Goal: Contribute content: Contribute content

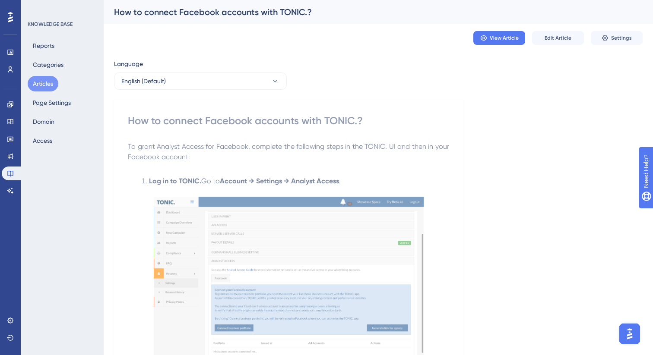
click at [39, 89] on button "Articles" at bounding box center [43, 84] width 31 height 16
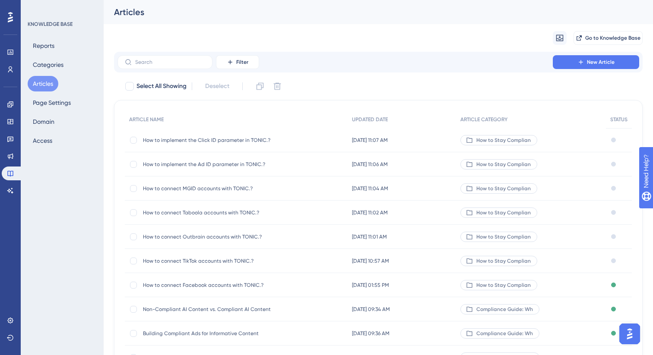
click at [241, 141] on span "How to implement the Click ID parameter in TONIC.?" at bounding box center [212, 140] width 138 height 7
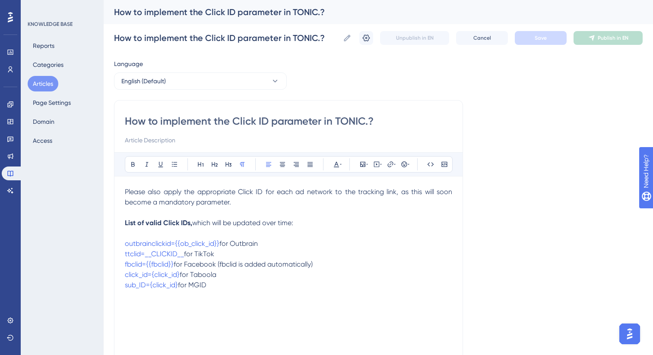
drag, startPoint x: 258, startPoint y: 264, endPoint x: 219, endPoint y: 264, distance: 38.9
click at [219, 264] on p "fbclid={{fbclid}} for Facebook (fbclid is added automatically)" at bounding box center [288, 264] width 327 height 10
click at [145, 165] on icon at bounding box center [146, 164] width 7 height 7
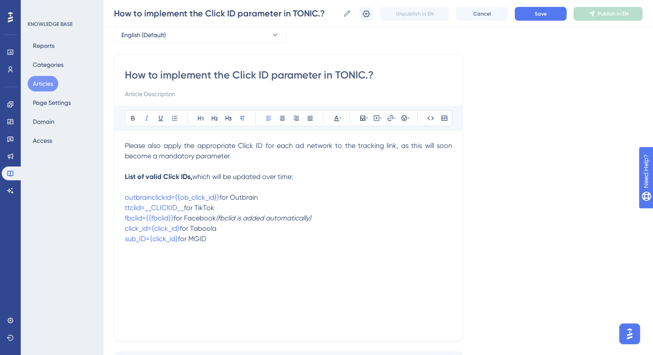
scroll to position [54, 0]
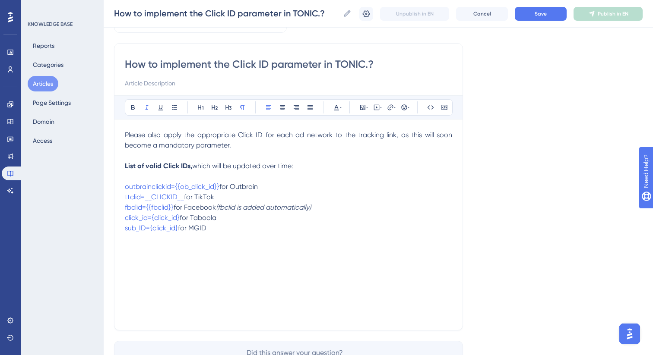
click at [176, 253] on div "Please also apply the appropriate Click ID for each ad network to the tracking …" at bounding box center [288, 225] width 327 height 190
drag, startPoint x: 131, startPoint y: 249, endPoint x: 119, endPoint y: 249, distance: 11.7
click at [119, 249] on div "How to implement the Click ID parameter in TONIC.? Bold Italic Underline Bullet…" at bounding box center [288, 187] width 349 height 288
drag, startPoint x: 142, startPoint y: 250, endPoint x: 116, endPoint y: 249, distance: 26.3
click at [116, 249] on div "How to implement the Click ID parameter in TONIC.? Bold Italic Underline Bullet…" at bounding box center [288, 187] width 349 height 288
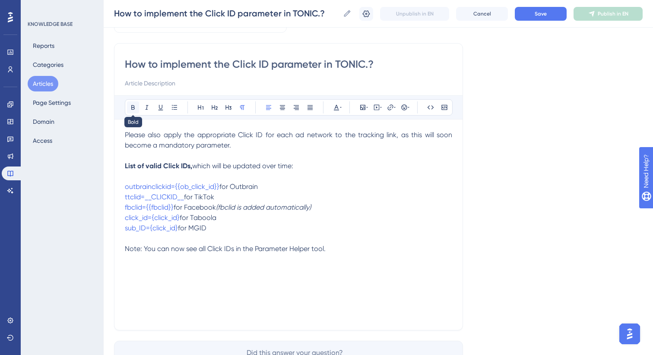
click at [131, 108] on icon at bounding box center [132, 107] width 3 height 5
click at [327, 242] on p at bounding box center [288, 239] width 327 height 10
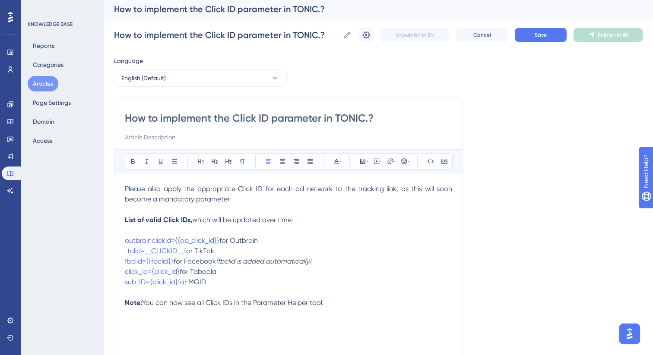
scroll to position [0, 0]
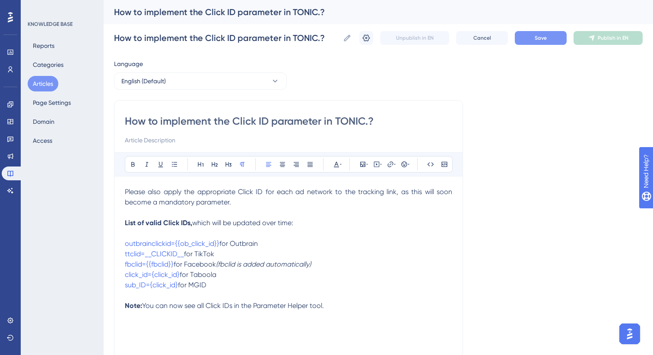
click at [535, 41] on span "Save" at bounding box center [540, 38] width 12 height 7
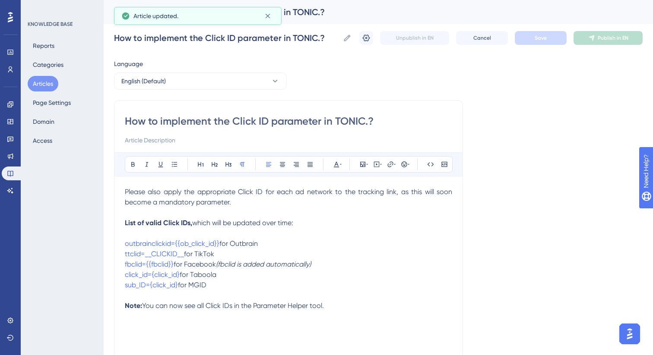
click at [51, 85] on button "Articles" at bounding box center [43, 84] width 31 height 16
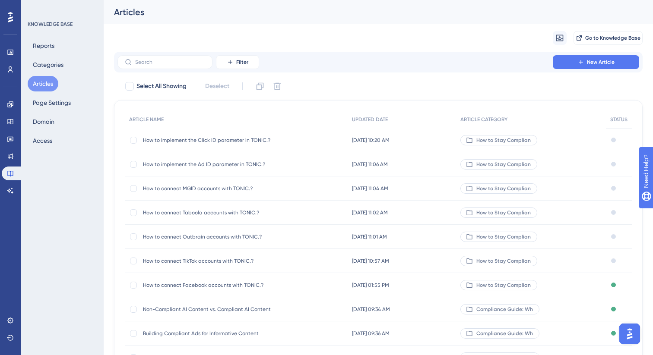
click at [198, 166] on span "How to implement the Ad ID parameter in TONIC.?" at bounding box center [212, 164] width 138 height 7
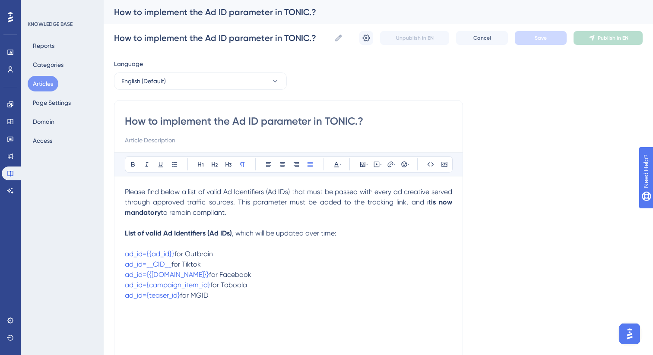
click at [241, 300] on p "ad_id={{ad_id}} for Outbrain ad_id=__CID__ for Tiktok ad_id={{[DOMAIN_NAME]}} f…" at bounding box center [288, 275] width 327 height 52
click at [135, 319] on span "Note: You can now see all Ad IDs in the Parameter Helper tool." at bounding box center [222, 316] width 194 height 8
drag, startPoint x: 142, startPoint y: 318, endPoint x: 121, endPoint y: 318, distance: 21.2
click at [121, 318] on div "How to implement the Ad ID parameter in TONIC.? Bold Italic Underline Bullet Po…" at bounding box center [288, 244] width 349 height 288
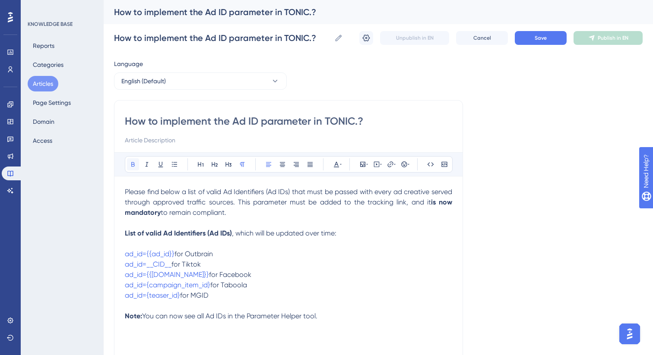
click at [135, 169] on button at bounding box center [133, 164] width 12 height 12
drag, startPoint x: 328, startPoint y: 318, endPoint x: 144, endPoint y: 319, distance: 183.9
click at [144, 319] on p "Note: You can now see all Ad IDs in the Parameter Helper tool." at bounding box center [288, 316] width 327 height 10
click at [146, 165] on icon at bounding box center [146, 164] width 3 height 5
click at [256, 288] on p "ad_id={{ad_id}} for Outbrain ad_id=__CID__ for Tiktok ad_id={{[DOMAIN_NAME]}} f…" at bounding box center [288, 275] width 327 height 52
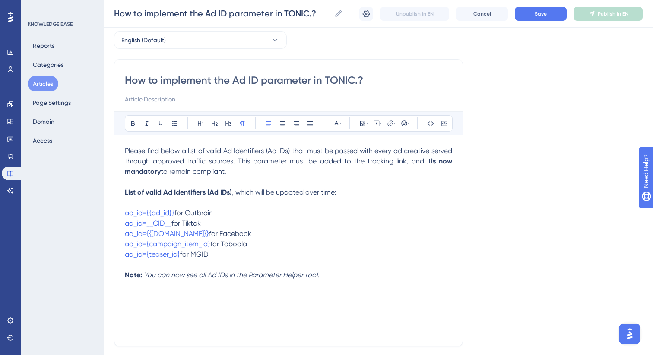
scroll to position [25, 0]
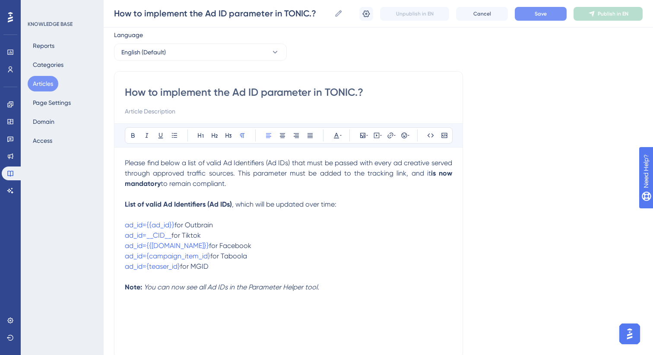
click at [529, 15] on button "Save" at bounding box center [541, 14] width 52 height 14
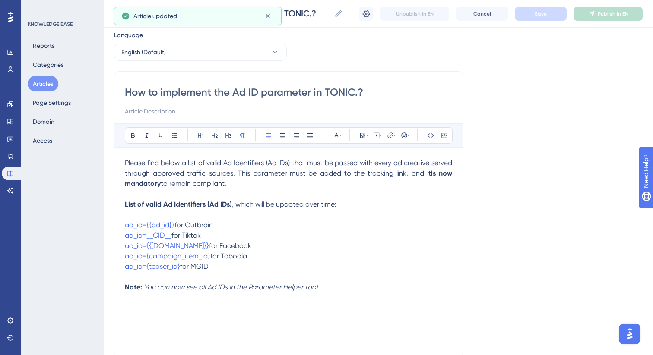
click at [41, 86] on button "Articles" at bounding box center [43, 84] width 31 height 16
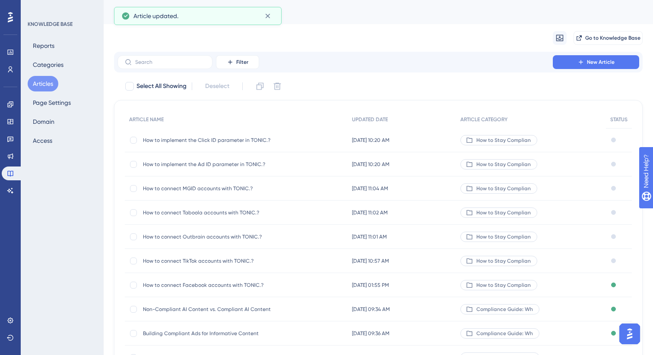
click at [206, 138] on span "How to implement the Click ID parameter in TONIC.?" at bounding box center [212, 140] width 138 height 7
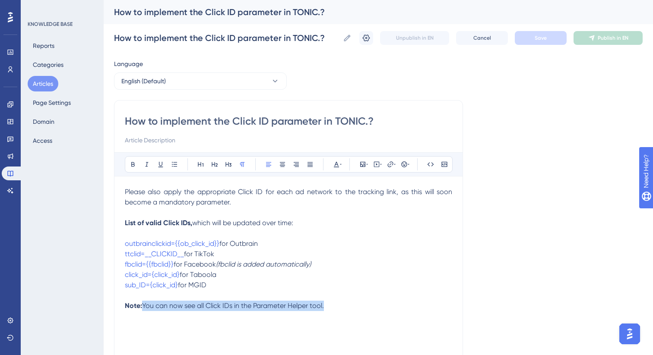
drag, startPoint x: 245, startPoint y: 307, endPoint x: 142, endPoint y: 307, distance: 102.3
click at [142, 307] on p "Note: You can now see all Click IDs in the Parameter Helper tool." at bounding box center [288, 306] width 327 height 10
click at [146, 162] on icon at bounding box center [146, 164] width 3 height 5
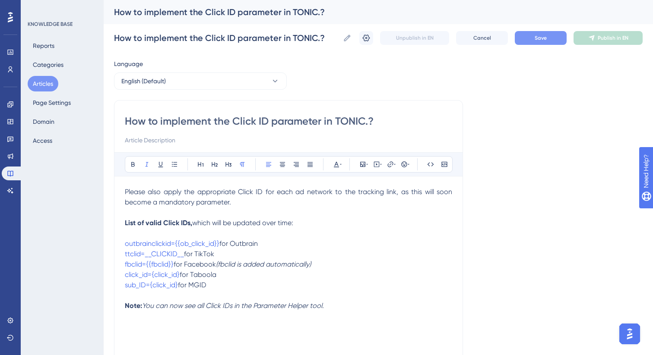
click at [540, 37] on span "Save" at bounding box center [540, 38] width 12 height 7
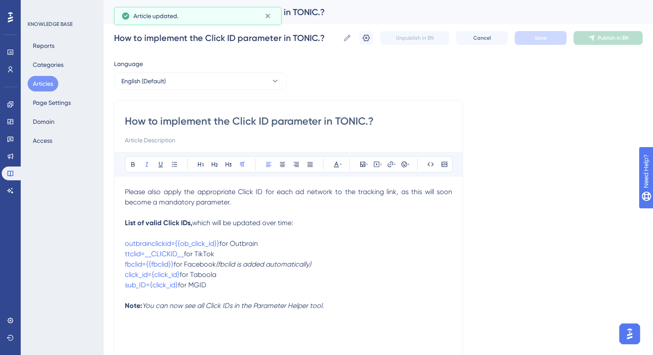
click at [44, 89] on button "Articles" at bounding box center [43, 84] width 31 height 16
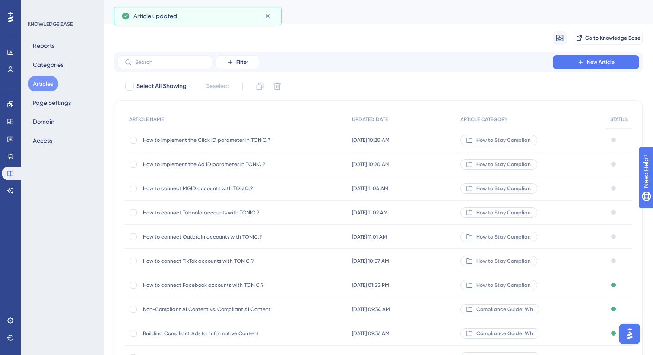
click at [191, 190] on span "How to connect MGID accounts with TONIC.?" at bounding box center [212, 188] width 138 height 7
click at [177, 284] on span "How to connect Facebook accounts with TONIC.?" at bounding box center [212, 285] width 138 height 7
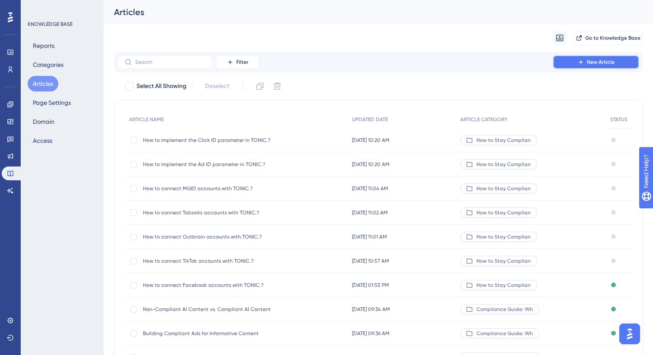
click at [610, 60] on span "New Article" at bounding box center [601, 62] width 28 height 7
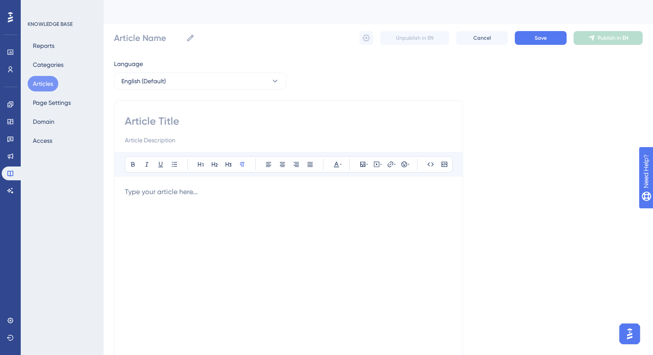
click at [209, 120] on input at bounding box center [288, 121] width 327 height 14
paste input "How to check in the Redirect Report if the Ad ID parameter is submitted properl…"
type input "How to check in the Redirect Report if the Ad ID parameter is submitted properl…"
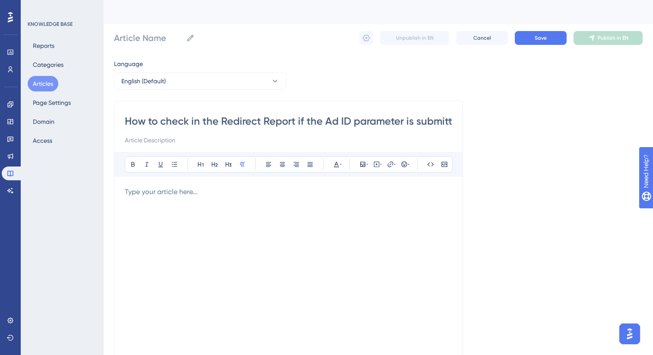
scroll to position [0, 61]
type input "How to check in the Redirect Report if the Ad ID parameter is submitted properl…"
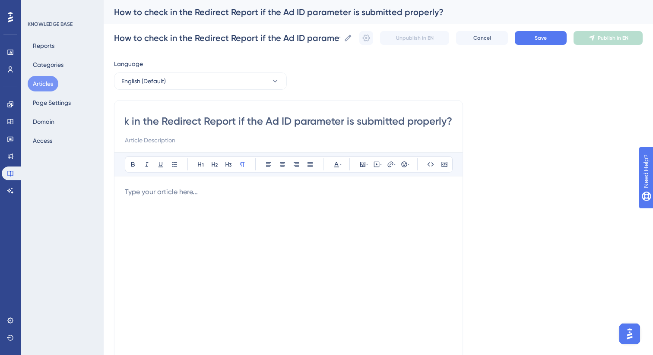
type input "How to check in the Redirect Report if the Ad ID parameter is submitted properl…"
click at [175, 195] on p at bounding box center [288, 192] width 327 height 10
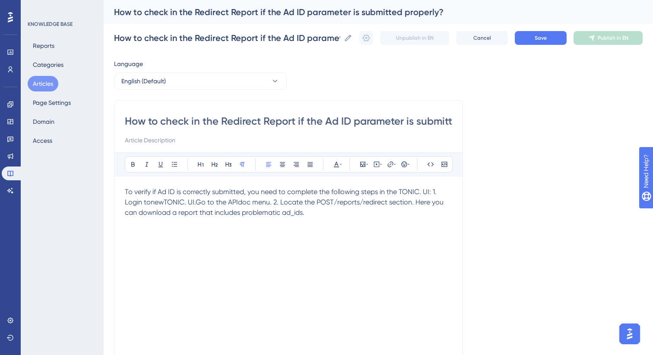
click at [430, 193] on span "To verify if Ad ID is correctly submitted, you need to complete the following s…" at bounding box center [285, 202] width 320 height 29
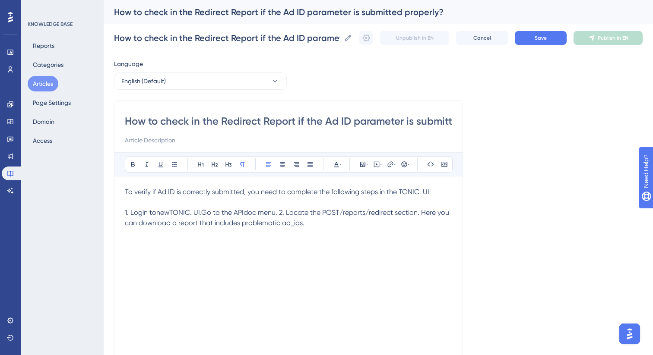
click at [155, 214] on span "1. Login tonewTONIC. UI.Go to the APIdoc menu. 2. Locate the POST/reports/redir…" at bounding box center [288, 218] width 326 height 19
click at [204, 215] on span "1. Login to new TONIC. UI.Go to the APIdoc menu. 2. Locate the POST/reports/red…" at bounding box center [283, 218] width 316 height 19
click at [248, 213] on span "1. Login to new TONIC. UI. Go to the APIdoc menu. 2. Locate the POST/reports/re…" at bounding box center [284, 218] width 318 height 19
click at [286, 214] on span "1. Login to new TONIC. UI. Go to the API doc menu. 2. Locate the POST/reports/r…" at bounding box center [285, 218] width 320 height 19
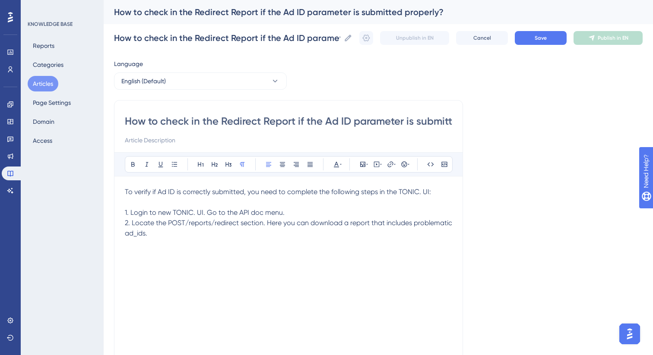
click at [222, 201] on p at bounding box center [288, 202] width 327 height 10
drag, startPoint x: 202, startPoint y: 214, endPoint x: 131, endPoint y: 215, distance: 70.8
click at [131, 215] on span "1. Login to new TONIC. UI. Go to the API doc menu." at bounding box center [205, 213] width 160 height 8
click at [133, 167] on icon at bounding box center [133, 164] width 7 height 7
drag, startPoint x: 240, startPoint y: 212, endPoint x: 262, endPoint y: 212, distance: 22.4
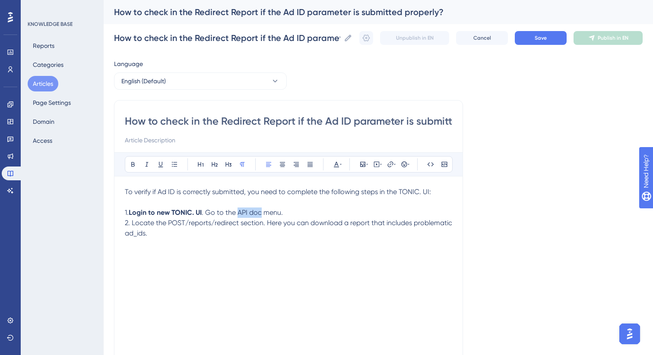
click at [262, 212] on span ". Go to the API doc menu." at bounding box center [242, 213] width 81 height 8
click at [133, 169] on button at bounding box center [133, 164] width 12 height 12
click at [216, 219] on span "2. Locate the POST/reports/redirect section. Here you can download a report tha…" at bounding box center [289, 228] width 329 height 19
drag, startPoint x: 168, startPoint y: 225, endPoint x: 239, endPoint y: 225, distance: 70.8
click at [239, 225] on span "2. Locate the POST/reports/redirect section. Here you can download a report tha…" at bounding box center [289, 228] width 329 height 19
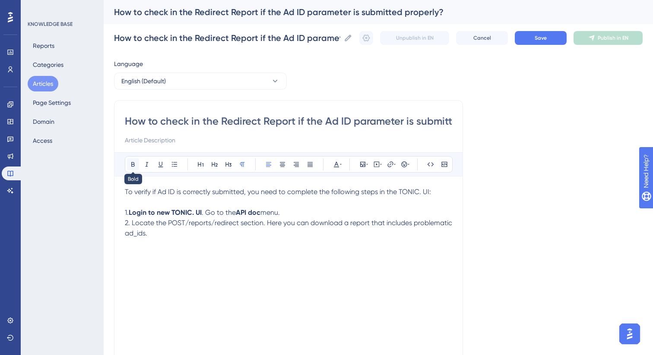
click at [133, 165] on icon at bounding box center [133, 164] width 7 height 7
click at [231, 233] on p "2. Locate the POST/reports/redirect section. Here you can download a report tha…" at bounding box center [288, 228] width 327 height 21
click at [311, 213] on p "1. Login to new TONIC. UI . Go to the API doc menu." at bounding box center [288, 213] width 327 height 10
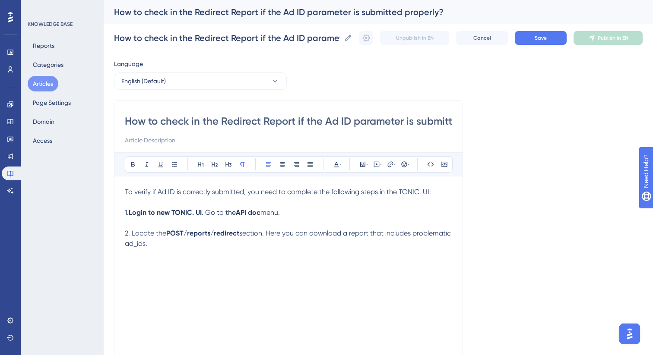
click at [201, 244] on p "2. Locate the POST/reports/redirect section. Here you can download a report tha…" at bounding box center [288, 238] width 327 height 21
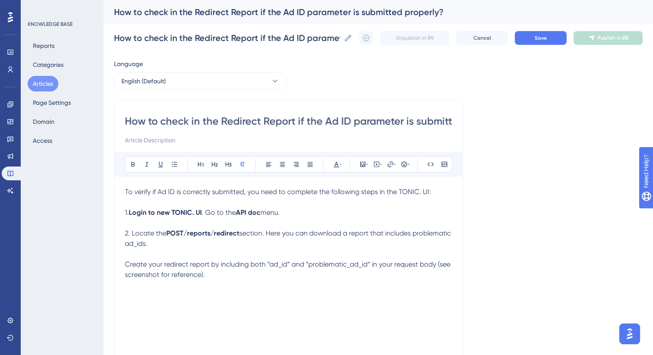
click at [172, 251] on p at bounding box center [288, 254] width 327 height 10
drag, startPoint x: 210, startPoint y: 266, endPoint x: 125, endPoint y: 266, distance: 85.0
click at [125, 266] on span "Create your redirect report by including both “ad_id” and “problematic_ad_id“ i…" at bounding box center [288, 269] width 327 height 19
click at [130, 164] on icon at bounding box center [133, 164] width 7 height 7
click at [125, 264] on strong "Create your redirect report" at bounding box center [169, 264] width 88 height 8
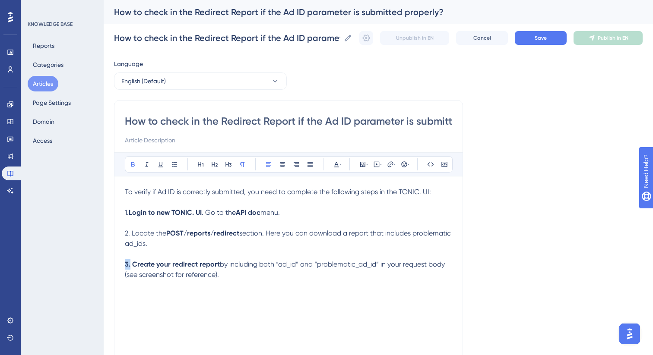
drag, startPoint x: 131, startPoint y: 265, endPoint x: 116, endPoint y: 265, distance: 14.7
click at [116, 265] on div "How to check in the Redirect Report if the Ad ID parameter is submitted properl…" at bounding box center [288, 244] width 349 height 288
click at [131, 165] on icon at bounding box center [133, 164] width 7 height 7
click at [193, 251] on p at bounding box center [288, 254] width 327 height 10
click at [228, 275] on p "3. Create your redirect report by including both “ad_id” and “problematic_ad_id…" at bounding box center [288, 269] width 327 height 21
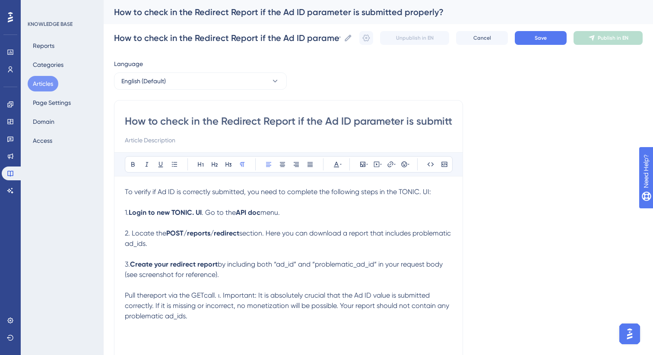
click at [148, 298] on span "Pull thereport via the GETcall. ı. Important: It is absolutely crucial that the…" at bounding box center [288, 305] width 326 height 29
click at [124, 298] on div "How to check in the Redirect Report if the Ad ID parameter is submitted properl…" at bounding box center [288, 244] width 349 height 288
click at [126, 297] on span "Pull the report via the GETcall. ı. Important: It is absolutely crucial that th…" at bounding box center [288, 305] width 326 height 29
click at [215, 299] on span "4. Pull the report via the GETcall. ı. Important: It is absolutely crucial that…" at bounding box center [288, 305] width 326 height 29
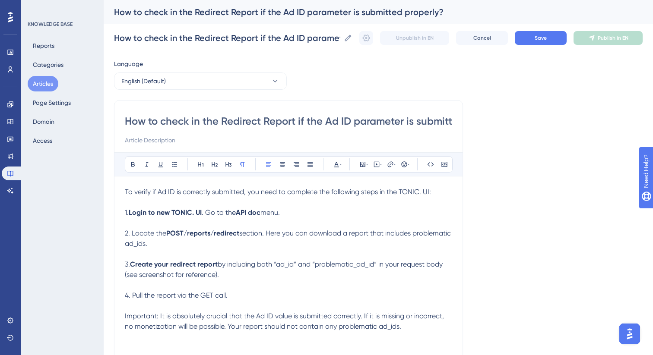
click at [158, 319] on span "Important: It is absolutely crucial that the Ad ID value is submitted correctly…" at bounding box center [285, 321] width 321 height 19
drag, startPoint x: 158, startPoint y: 319, endPoint x: 116, endPoint y: 319, distance: 42.7
click at [116, 319] on div "How to check in the Redirect Report if the Ad ID parameter is submitted properl…" at bounding box center [288, 244] width 349 height 288
click at [130, 165] on icon at bounding box center [133, 164] width 7 height 7
drag, startPoint x: 338, startPoint y: 322, endPoint x: 159, endPoint y: 322, distance: 178.7
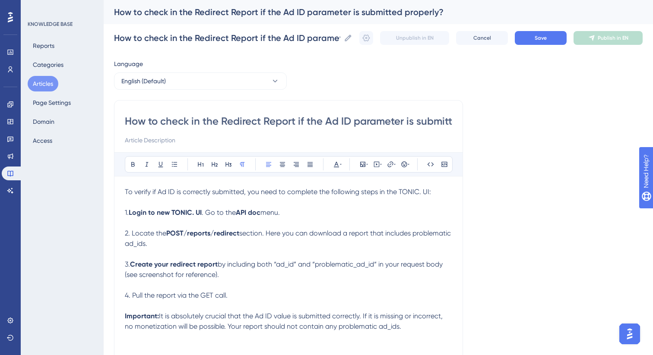
click at [159, 322] on p "Important: It is absolutely crucial that the Ad ID value is submitted correctly…" at bounding box center [288, 321] width 327 height 21
click at [147, 165] on icon at bounding box center [146, 164] width 7 height 7
click at [218, 256] on p at bounding box center [288, 254] width 327 height 10
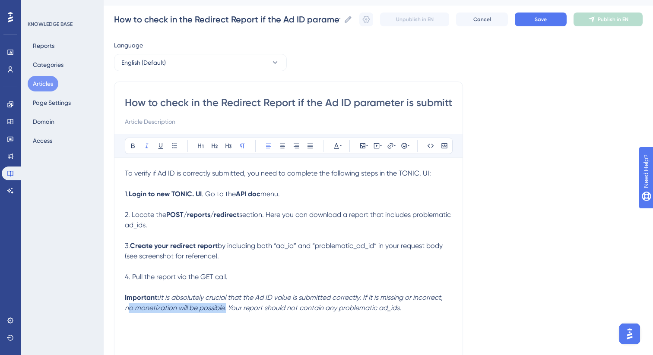
drag, startPoint x: 196, startPoint y: 310, endPoint x: 123, endPoint y: 312, distance: 73.4
click at [123, 312] on div "How to check in the Redirect Report if the Ad ID parameter is submitted properl…" at bounding box center [288, 226] width 349 height 288
click at [131, 148] on icon at bounding box center [132, 146] width 3 height 5
click at [307, 183] on p at bounding box center [288, 184] width 327 height 10
drag, startPoint x: 177, startPoint y: 279, endPoint x: 130, endPoint y: 279, distance: 46.6
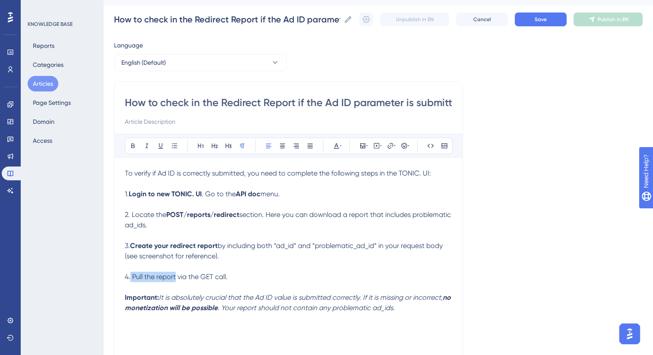
click at [130, 279] on span "4. Pull the report via the GET call." at bounding box center [176, 277] width 103 height 8
click at [134, 146] on icon at bounding box center [132, 146] width 3 height 5
click at [207, 281] on span "via the GET call." at bounding box center [201, 277] width 50 height 8
click at [133, 146] on icon at bounding box center [132, 146] width 3 height 5
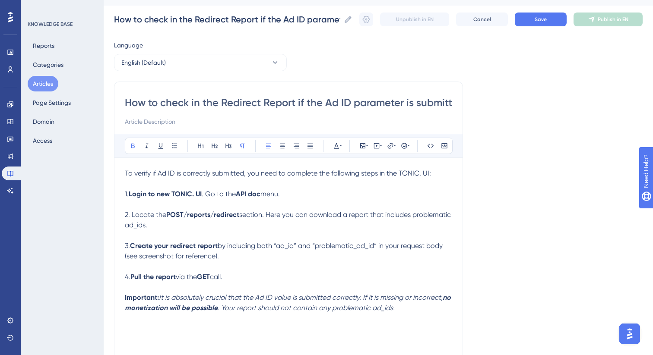
click at [261, 260] on p "3. Create your redirect report by including both “ad_id” and “problematic_ad_id…" at bounding box center [288, 251] width 327 height 21
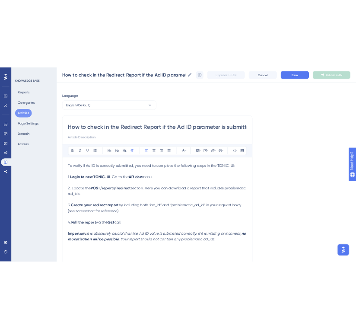
scroll to position [0, 0]
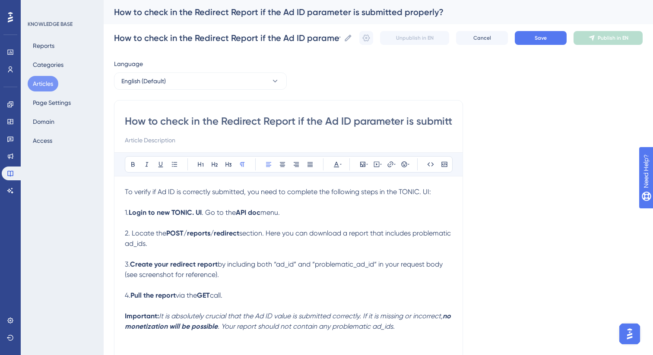
click at [205, 246] on p "2. Locate the POST/reports/redirect section. Here you can download a report tha…" at bounding box center [288, 238] width 327 height 21
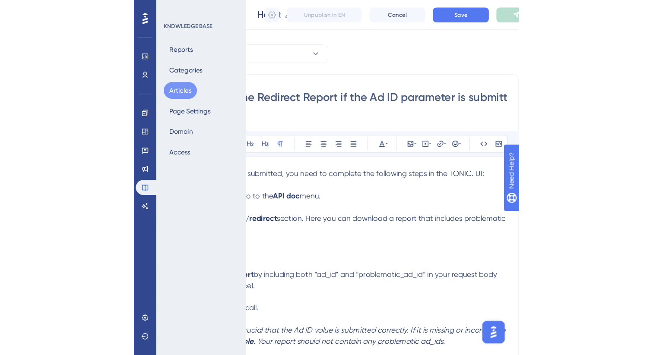
scroll to position [28, 0]
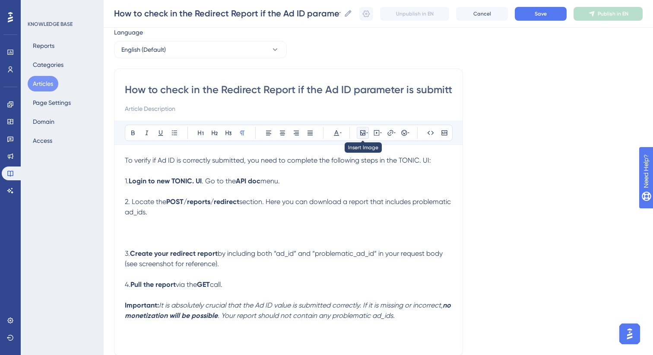
click at [363, 133] on icon at bounding box center [362, 132] width 5 height 5
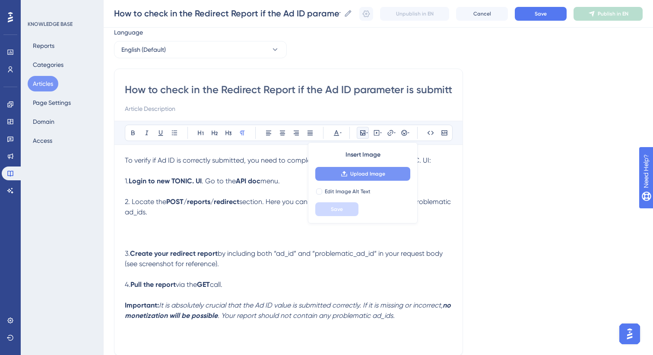
click at [373, 177] on span "Upload Image" at bounding box center [367, 174] width 35 height 7
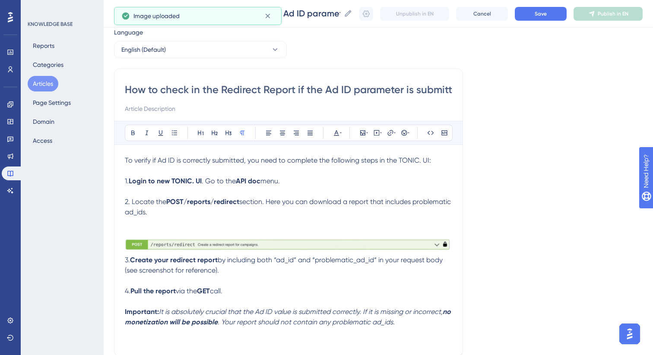
click at [157, 233] on p at bounding box center [288, 233] width 327 height 10
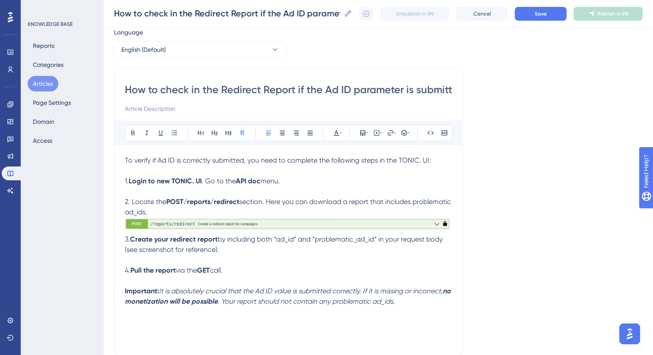
click at [454, 228] on div "How to check in the Redirect Report if the Ad ID parameter is submitted properl…" at bounding box center [288, 213] width 349 height 288
click at [234, 273] on p "4. Pull the report via the GET call." at bounding box center [288, 271] width 327 height 10
click at [227, 252] on p "3. Create your redirect report by including both “ad_id” and “problematic_ad_id…" at bounding box center [288, 244] width 327 height 21
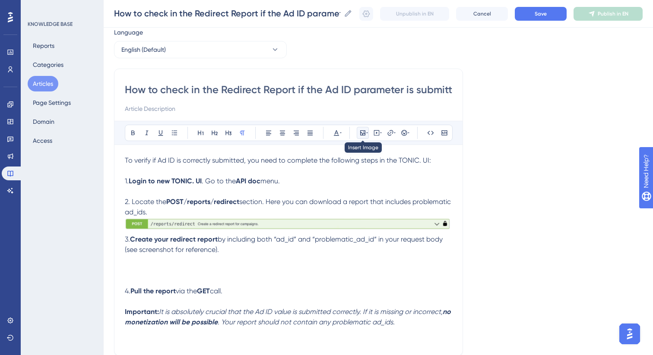
click at [363, 133] on icon at bounding box center [362, 133] width 7 height 7
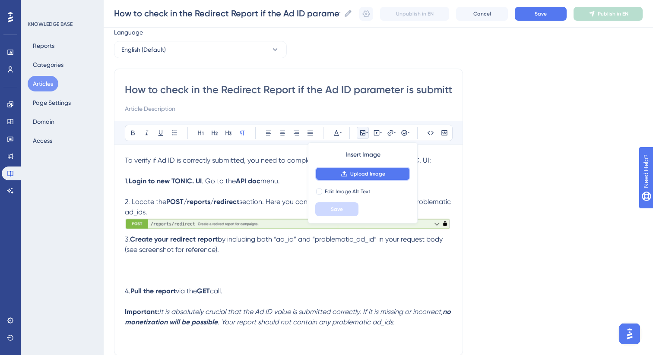
click at [357, 175] on span "Upload Image" at bounding box center [367, 174] width 35 height 7
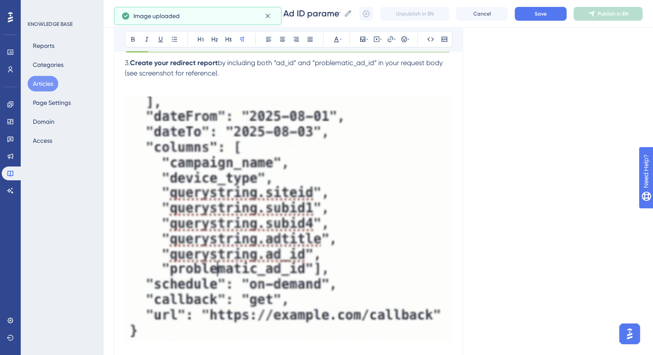
click at [340, 240] on img at bounding box center [288, 215] width 327 height 253
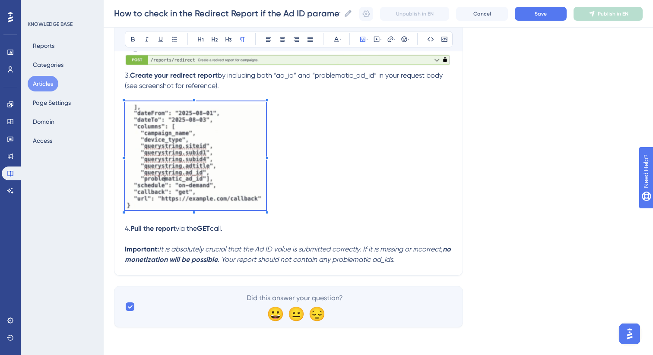
scroll to position [193, 0]
click at [266, 212] on div "To verify if Ad ID is correctly submitted, you need to complete the following s…" at bounding box center [288, 128] width 327 height 274
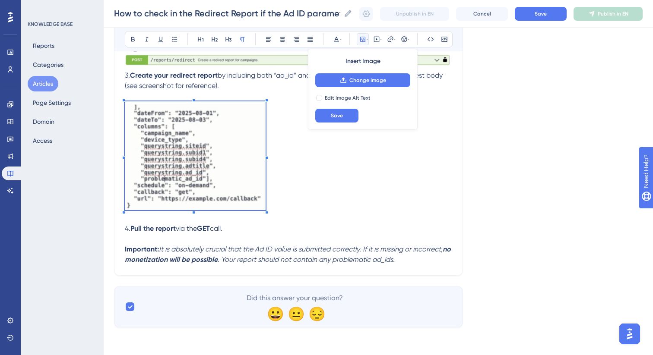
click at [325, 202] on p at bounding box center [288, 157] width 327 height 112
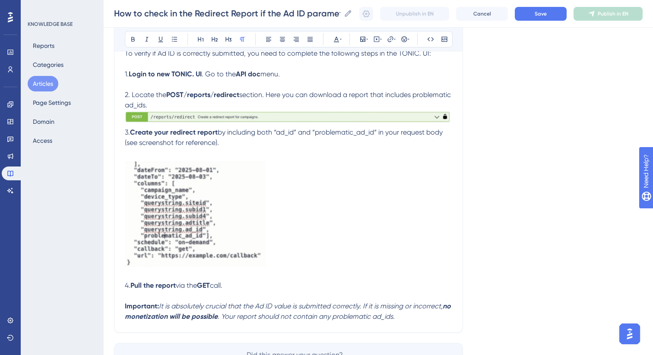
scroll to position [0, 0]
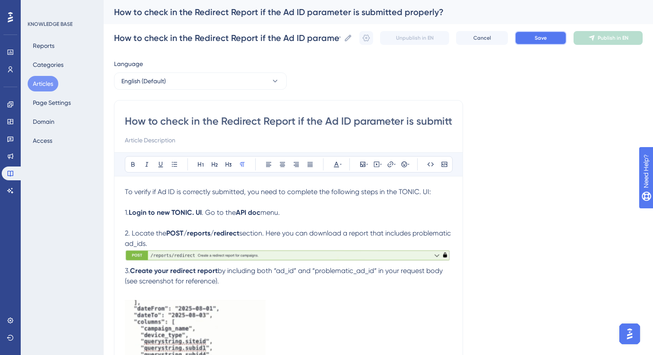
click at [550, 40] on button "Save" at bounding box center [541, 38] width 52 height 14
click at [47, 86] on button "Articles" at bounding box center [43, 84] width 31 height 16
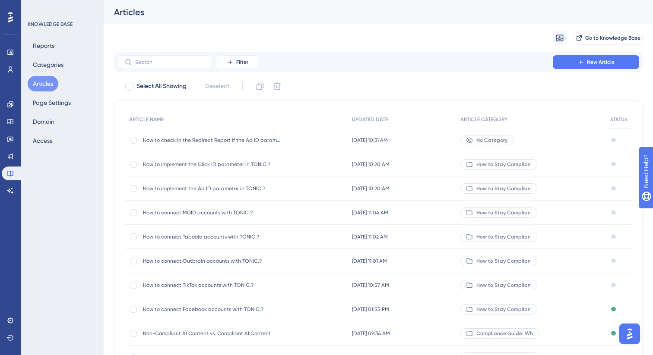
click at [219, 210] on span "How to connect MGID accounts with TONIC.?" at bounding box center [212, 212] width 138 height 7
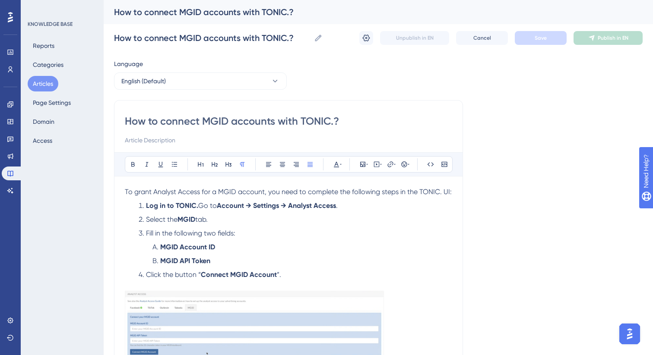
scroll to position [8, 0]
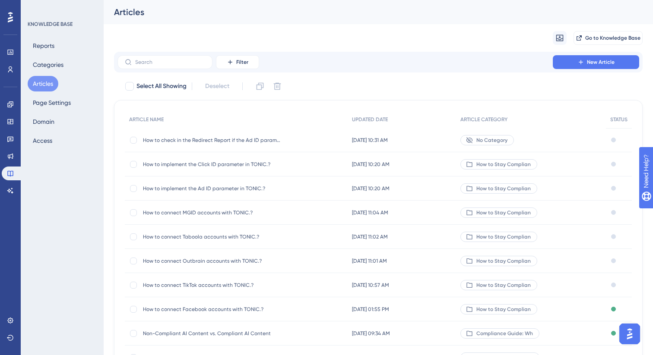
scroll to position [23, 0]
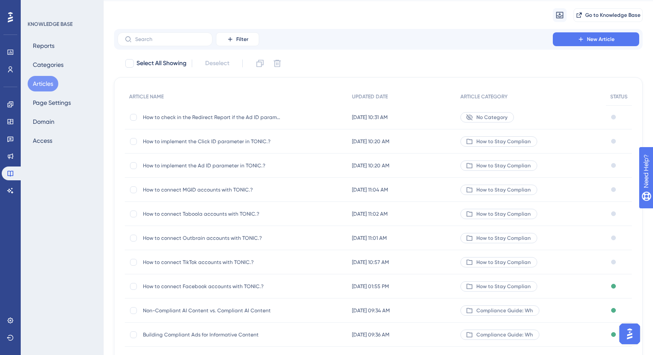
click at [197, 285] on span "How to connect Facebook accounts with TONIC.?" at bounding box center [212, 286] width 138 height 7
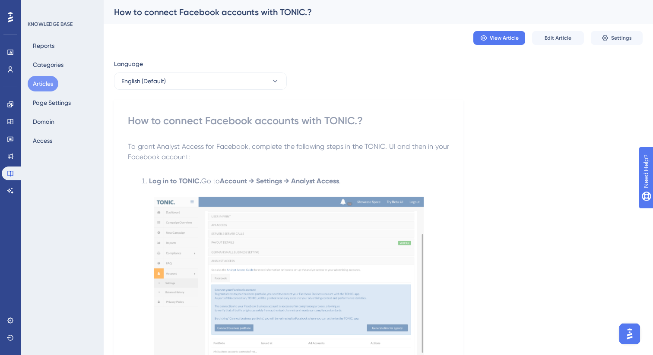
click at [50, 89] on button "Articles" at bounding box center [43, 84] width 31 height 16
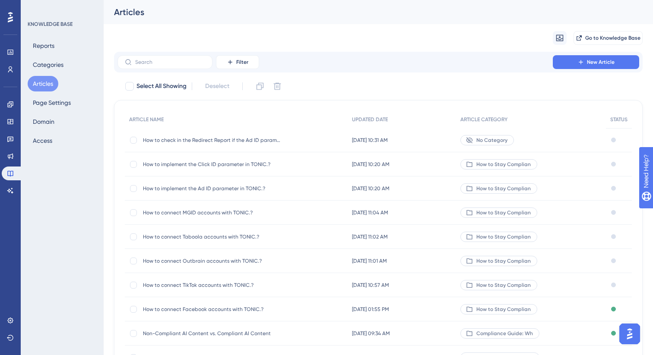
click at [193, 235] on span "How to connect Taboola accounts with TONIC.?" at bounding box center [212, 237] width 138 height 7
click at [203, 287] on span "How to connect TikTok accounts with TONIC.?" at bounding box center [212, 285] width 138 height 7
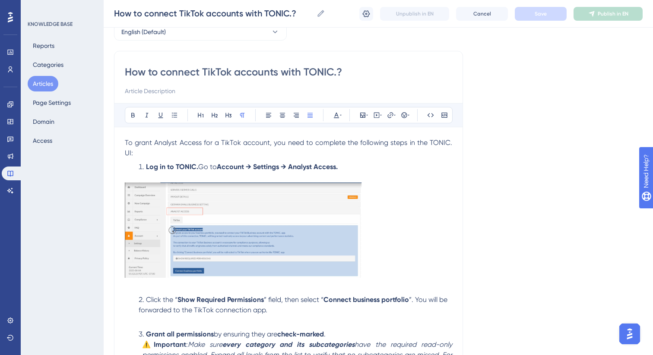
scroll to position [28, 0]
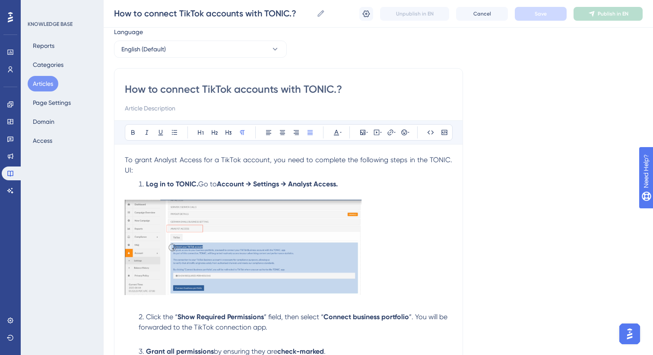
click at [455, 159] on div "How to connect TikTok accounts with TONIC.? Bold Italic Underline Bullet Point …" at bounding box center [288, 361] width 349 height 586
click at [447, 161] on span "To grant Analyst Access for a TikTok account, you need to complete the followin…" at bounding box center [289, 165] width 329 height 19
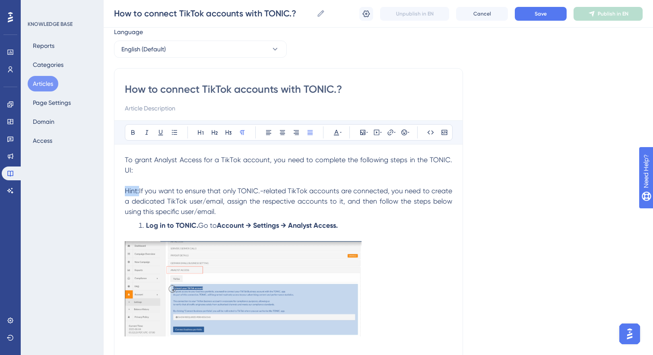
drag, startPoint x: 139, startPoint y: 182, endPoint x: 124, endPoint y: 182, distance: 14.3
click at [132, 134] on icon at bounding box center [132, 132] width 3 height 5
click at [139, 187] on span "If you want to ensure that only TONIC.-related TikTok accounts are connected, y…" at bounding box center [289, 201] width 329 height 29
drag, startPoint x: 224, startPoint y: 201, endPoint x: 140, endPoint y: 180, distance: 87.0
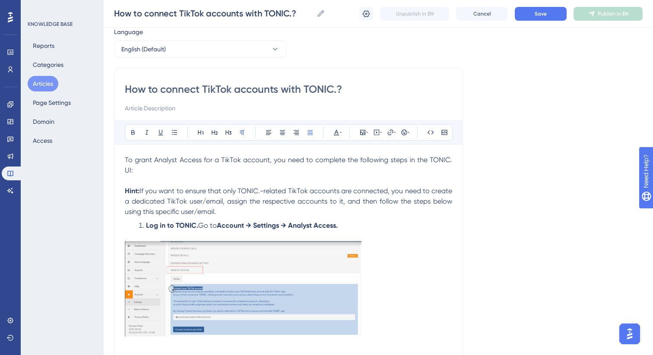
click at [140, 186] on p "Hint: If you want to ensure that only TONIC.-related TikTok accounts are connec…" at bounding box center [288, 201] width 327 height 31
click at [146, 136] on button at bounding box center [147, 132] width 12 height 12
click at [222, 203] on p "Hint: If you want to ensure that only TONIC.-related TikTok accounts are connec…" at bounding box center [288, 201] width 327 height 31
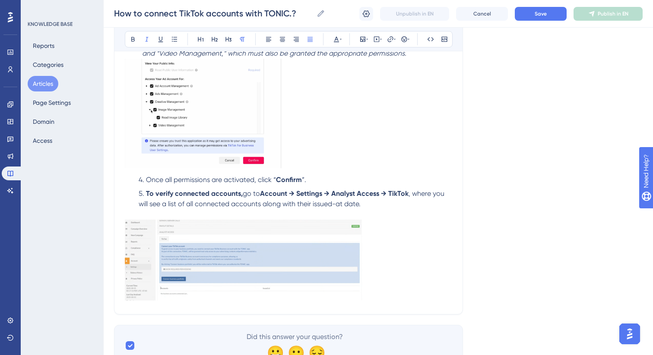
scroll to position [412, 0]
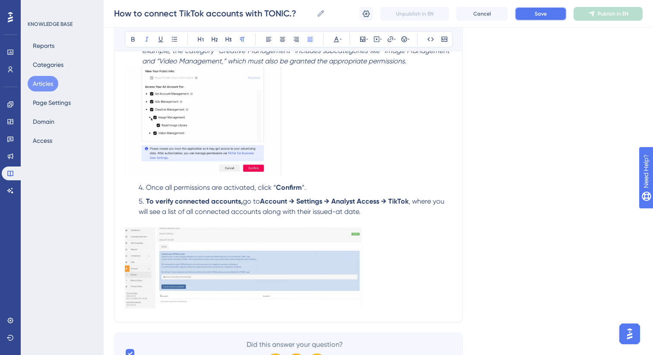
click at [534, 14] on span "Save" at bounding box center [540, 13] width 12 height 7
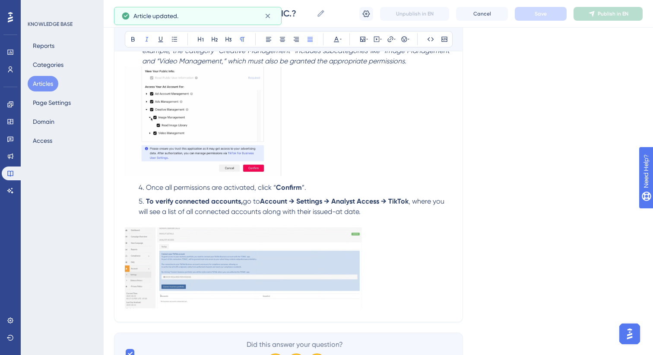
click at [44, 87] on button "Articles" at bounding box center [43, 84] width 31 height 16
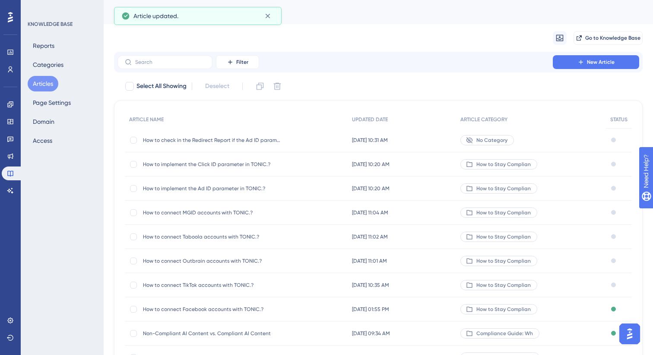
scroll to position [20, 0]
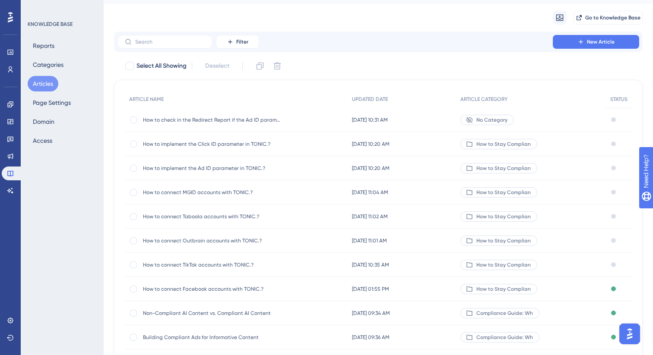
click at [231, 239] on span "How to connect Outbrain accounts with TONIC.?" at bounding box center [212, 240] width 138 height 7
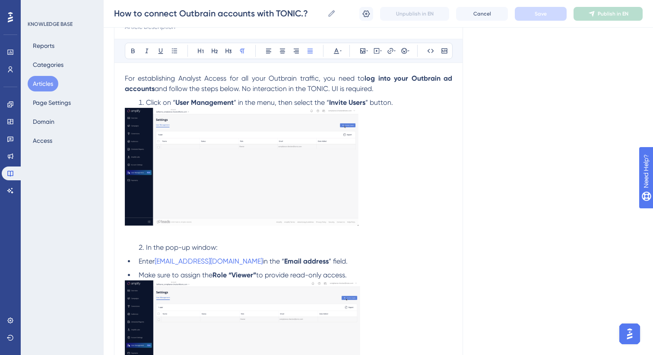
scroll to position [109, 0]
click at [241, 184] on img at bounding box center [242, 168] width 234 height 118
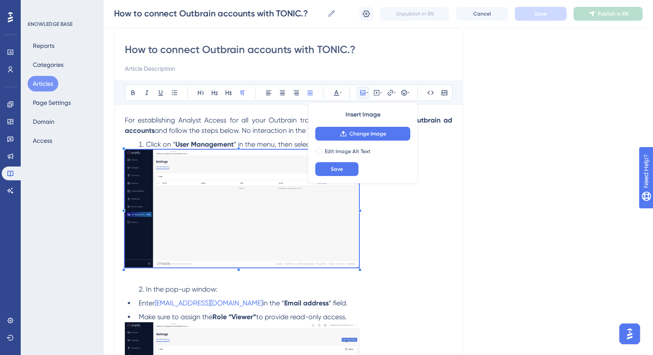
scroll to position [53, 0]
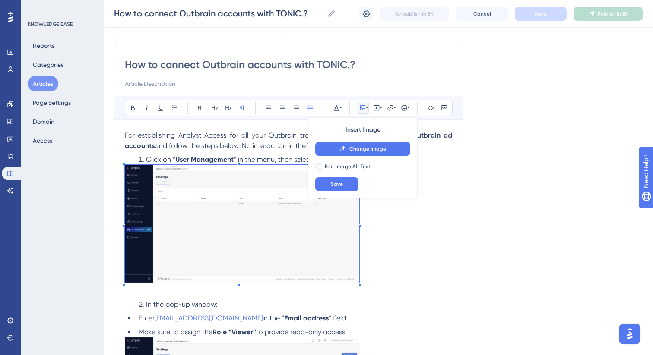
click at [326, 224] on img at bounding box center [242, 224] width 234 height 118
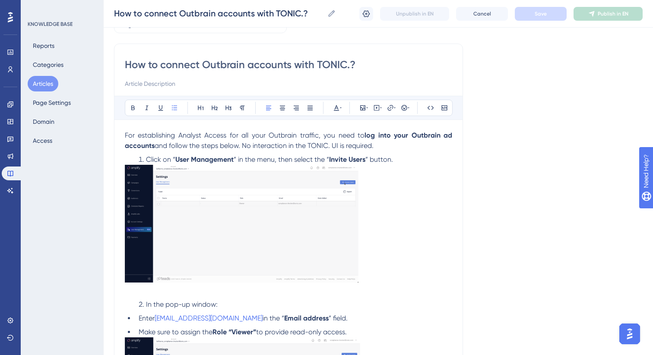
click at [399, 161] on li "Click on “ User Management ” in the menu, then select the “ Invite Users ” butt…" at bounding box center [293, 160] width 317 height 10
click at [246, 218] on img at bounding box center [242, 224] width 234 height 118
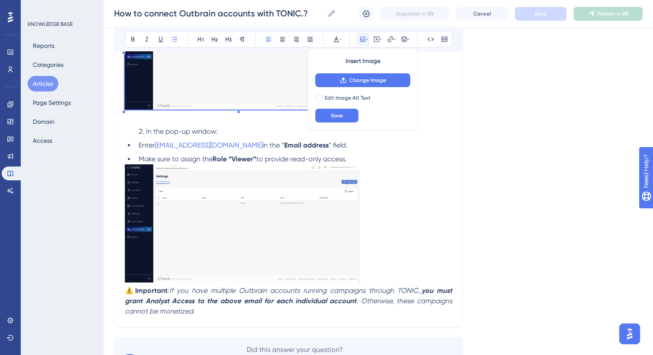
scroll to position [0, 0]
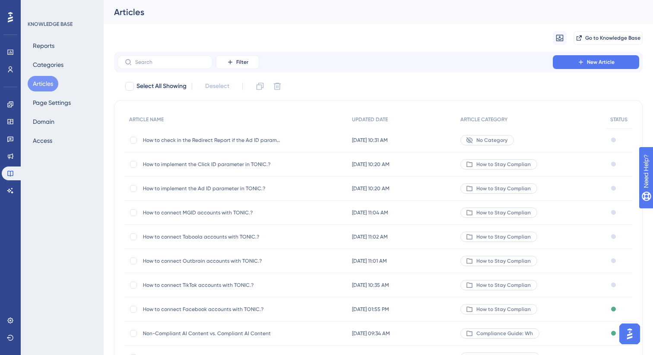
scroll to position [20, 0]
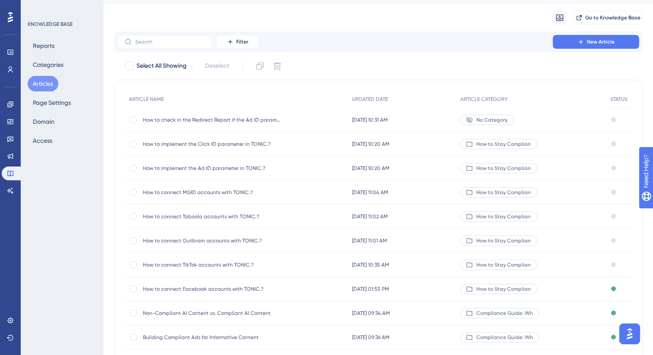
click at [171, 215] on span "How to connect Taboola accounts with TONIC.?" at bounding box center [212, 216] width 138 height 7
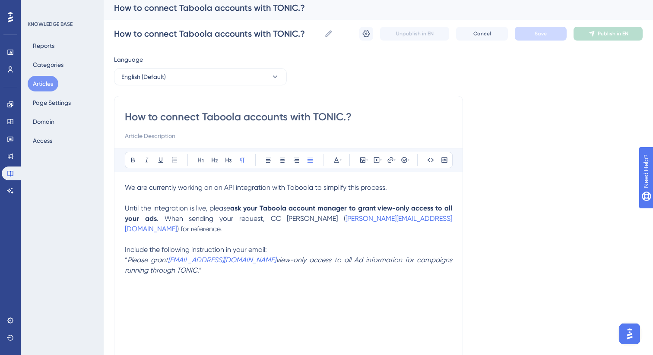
scroll to position [28, 0]
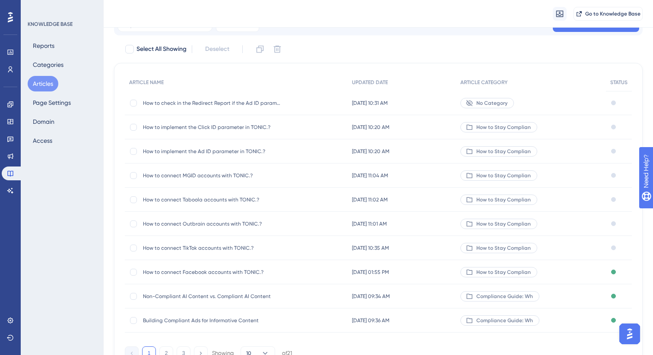
scroll to position [41, 0]
click at [228, 175] on span "How to connect MGID accounts with TONIC.?" at bounding box center [212, 174] width 138 height 7
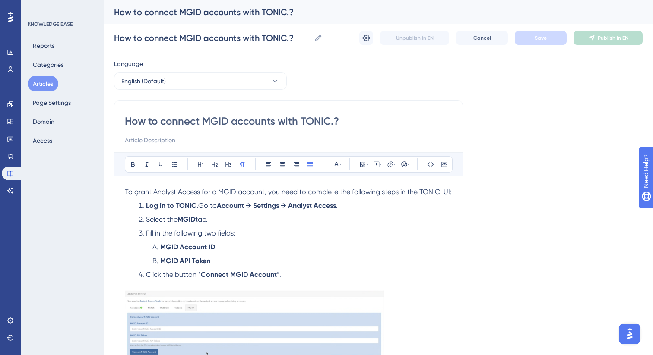
click at [49, 81] on button "Articles" at bounding box center [43, 84] width 31 height 16
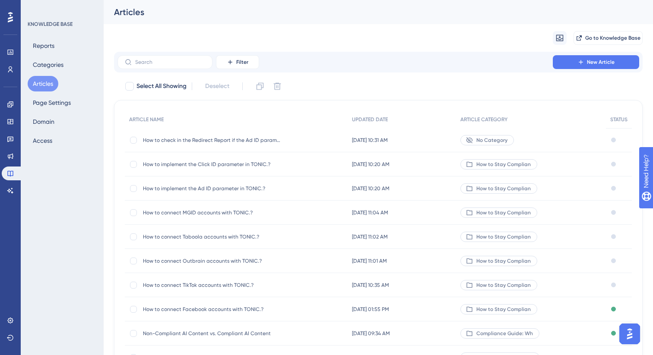
click at [213, 309] on span "How to connect Facebook accounts with TONIC.?" at bounding box center [212, 309] width 138 height 7
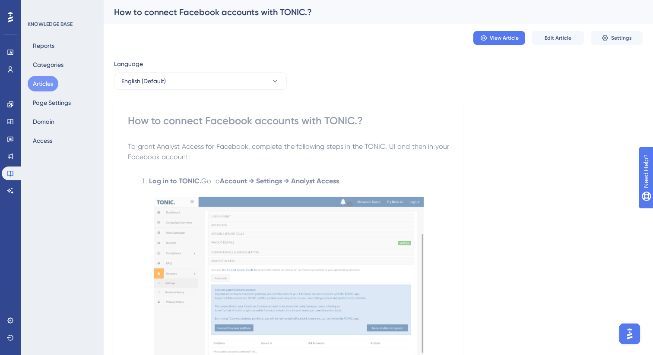
scroll to position [6, 0]
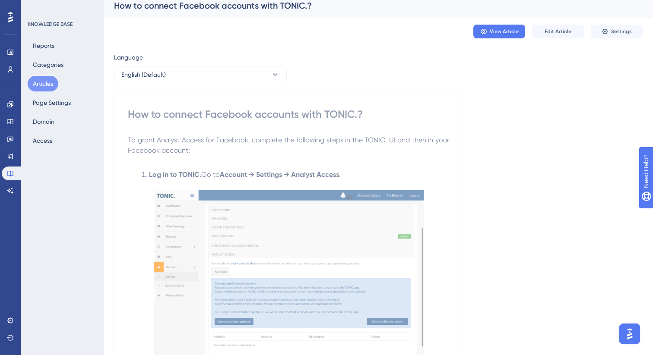
click at [265, 151] on p "To grant Analyst Access for Facebook, complete the following steps in the TONIC…" at bounding box center [288, 145] width 321 height 21
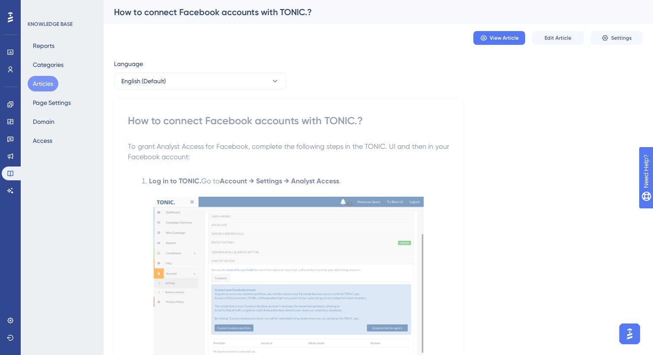
click at [40, 85] on button "Articles" at bounding box center [43, 84] width 31 height 16
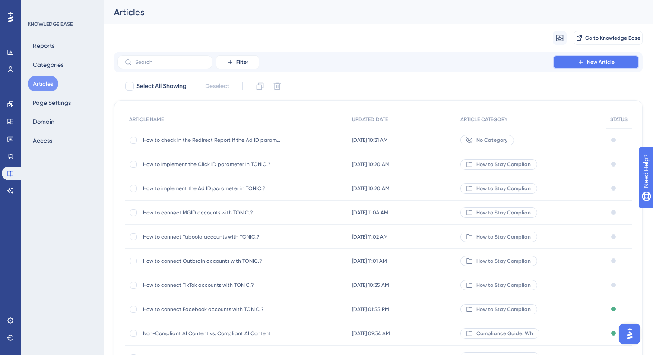
click at [624, 61] on button "New Article" at bounding box center [596, 62] width 86 height 14
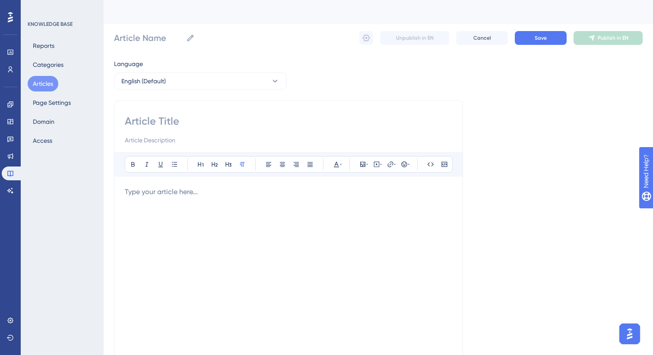
click at [197, 121] on input at bounding box center [288, 121] width 327 height 14
paste input "What are the instructions for connecting Facebook Agency Accounts with TONIC.?"
type input "What are the instructions for connecting Facebook Agency Accounts with TONIC.?"
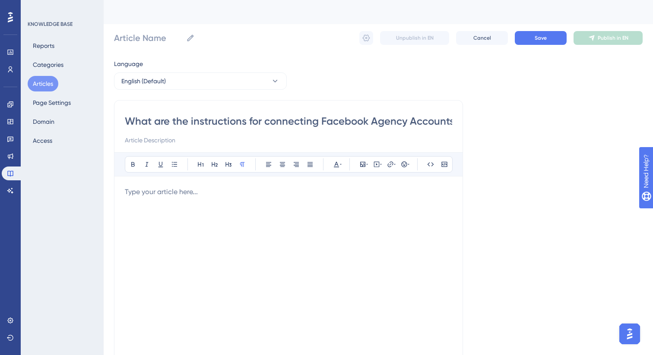
scroll to position [0, 66]
type input "What are the instructions for connecting Facebook Agency Accounts with TONIC.?"
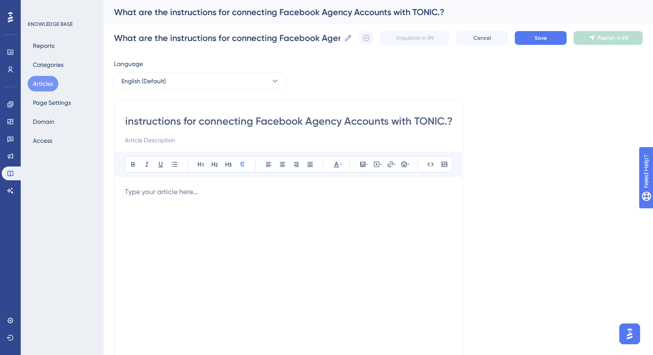
type input "What are the instructions for connecting Facebook Agency Accounts with TONIC.?"
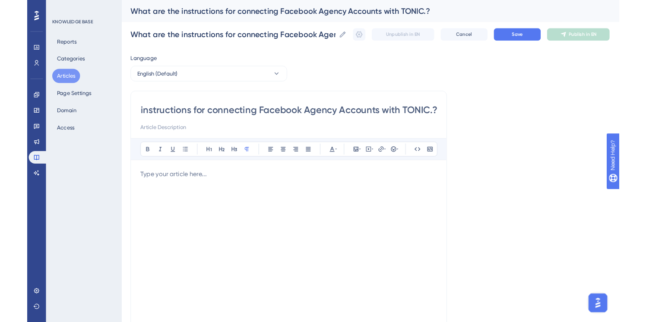
scroll to position [0, 0]
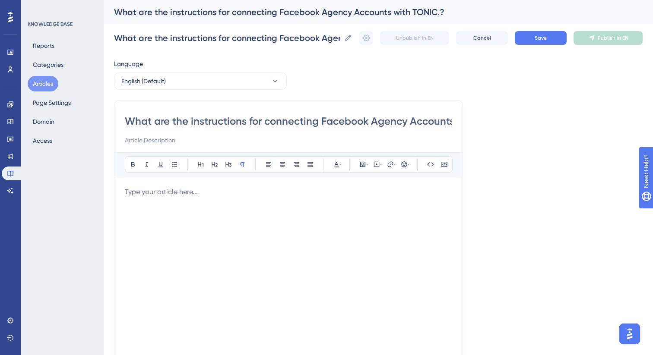
click at [240, 194] on p at bounding box center [288, 192] width 327 height 10
click at [216, 199] on div at bounding box center [288, 282] width 327 height 190
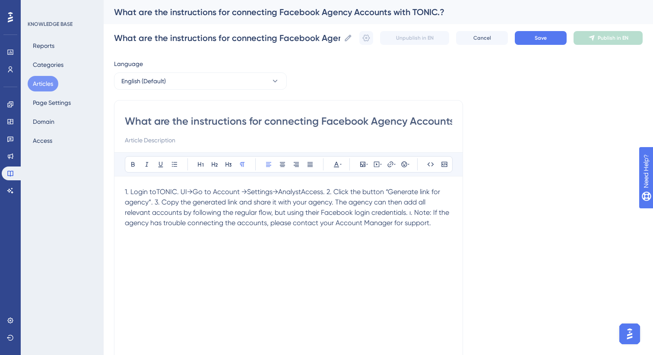
click at [173, 193] on span "1. Login toTONIC. UI→Go to Account →Settings→AnalystAccess. 2. Click the button…" at bounding box center [288, 207] width 326 height 39
click at [187, 194] on span "1. Login toTONIC. UI→Go to Account →Settings→AnalystAccess. 2. Click the button…" at bounding box center [288, 207] width 326 height 39
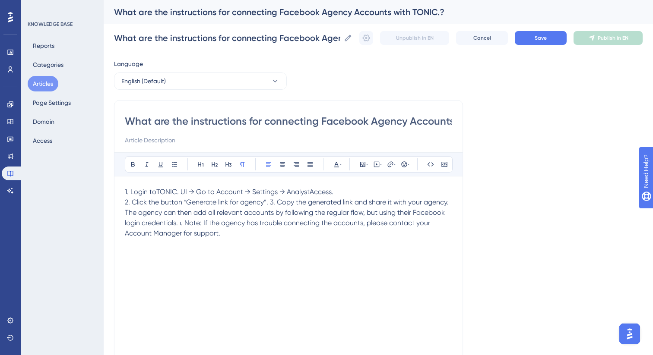
click at [270, 203] on span "2. Click the button “Generate link for agency”. 3. Copy the generated link and …" at bounding box center [288, 217] width 326 height 39
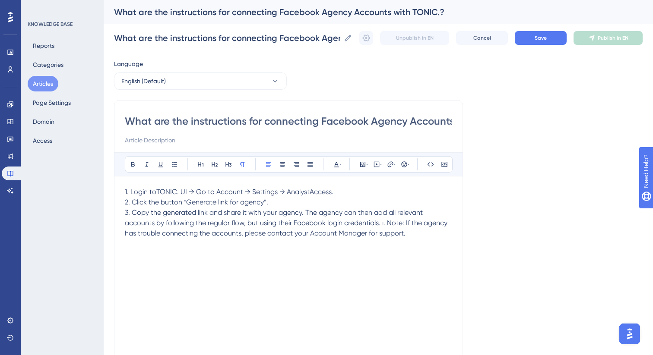
click at [388, 224] on span "3. Copy the generated link and share it with your agency. The agency can then a…" at bounding box center [287, 223] width 324 height 29
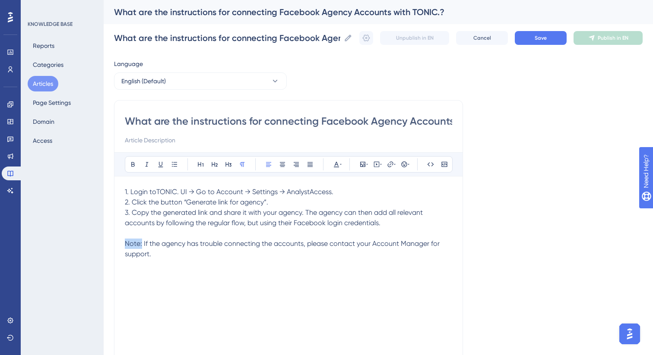
drag, startPoint x: 142, startPoint y: 246, endPoint x: 124, endPoint y: 246, distance: 17.7
click at [125, 246] on span "Note: If the agency has trouble connecting the accounts, please contact your Ac…" at bounding box center [283, 249] width 316 height 19
click at [131, 169] on button at bounding box center [133, 164] width 12 height 12
drag, startPoint x: 155, startPoint y: 256, endPoint x: 143, endPoint y: 245, distance: 15.6
click at [143, 245] on p "Note: If the agency has trouble connecting the accounts, please contact your Ac…" at bounding box center [288, 249] width 327 height 21
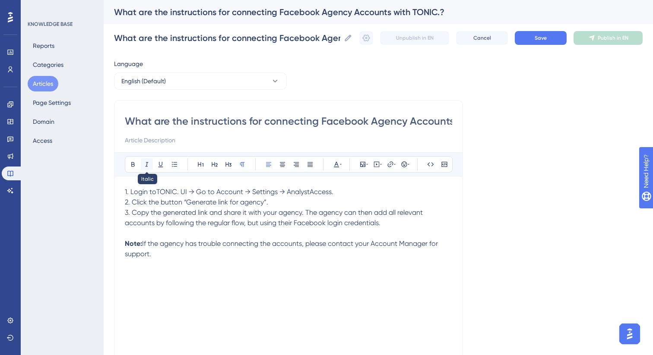
click at [147, 166] on icon at bounding box center [146, 164] width 7 height 7
click at [188, 234] on p at bounding box center [288, 233] width 327 height 10
click at [155, 195] on span "1. Login toTONIC. UI → Go to Account → Settings → AnalystAccess." at bounding box center [229, 192] width 209 height 8
drag, startPoint x: 188, startPoint y: 193, endPoint x: 129, endPoint y: 193, distance: 59.6
click at [129, 193] on span "1. Login to TONIC. UI → Go to Account → Settings → AnalystAccess." at bounding box center [230, 192] width 210 height 8
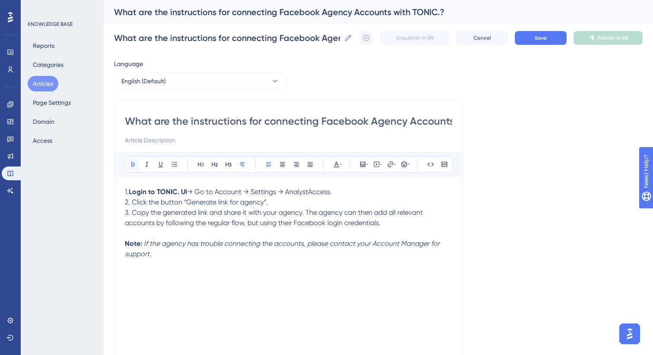
click at [133, 166] on icon at bounding box center [133, 164] width 7 height 7
click at [233, 191] on span "→ Go to Account → Settings → AnalystAccess." at bounding box center [259, 192] width 145 height 8
click at [136, 165] on icon at bounding box center [133, 164] width 7 height 7
click at [267, 192] on span "→ Settings → AnalystAccess." at bounding box center [284, 192] width 89 height 8
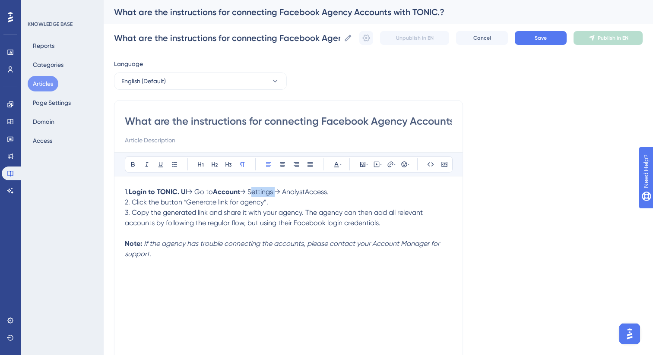
click at [267, 192] on span "→ Settings → AnalystAccess." at bounding box center [284, 192] width 89 height 8
click at [131, 164] on icon at bounding box center [133, 164] width 7 height 7
click at [311, 192] on span "→ AnalystAccess." at bounding box center [299, 192] width 54 height 8
click at [327, 193] on span "→ Analyst Access." at bounding box center [300, 192] width 56 height 8
drag, startPoint x: 332, startPoint y: 194, endPoint x: 293, endPoint y: 193, distance: 39.3
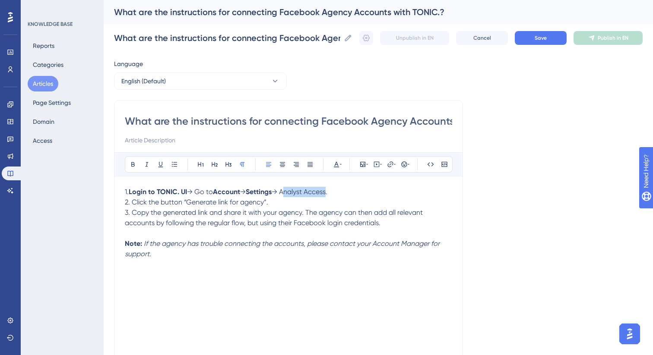
click at [288, 194] on span "→ Analyst Access." at bounding box center [300, 192] width 56 height 8
drag, startPoint x: 334, startPoint y: 195, endPoint x: 290, endPoint y: 195, distance: 44.5
click at [290, 195] on span "→ Analyst Access." at bounding box center [300, 192] width 56 height 8
click at [137, 164] on button at bounding box center [133, 164] width 12 height 12
drag, startPoint x: 190, startPoint y: 201, endPoint x: 263, endPoint y: 204, distance: 73.5
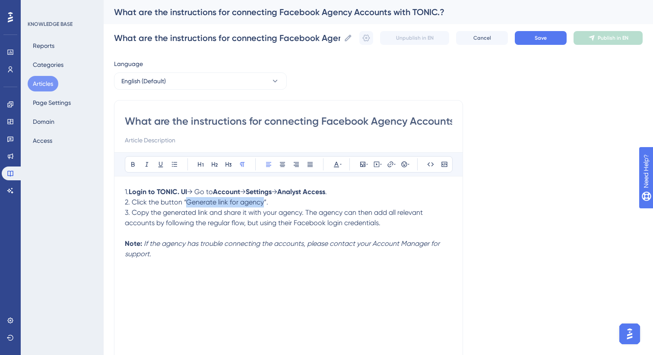
click at [263, 204] on span "2. Click the button “Generate link for agency”." at bounding box center [196, 202] width 143 height 8
click at [133, 165] on icon at bounding box center [133, 164] width 7 height 7
click at [308, 215] on span "3. Copy the generated link and share it with your agency. The agency can then a…" at bounding box center [275, 218] width 300 height 19
click at [307, 215] on span "3. Copy the generated link and share it with your agency. The agency can then a…" at bounding box center [275, 218] width 300 height 19
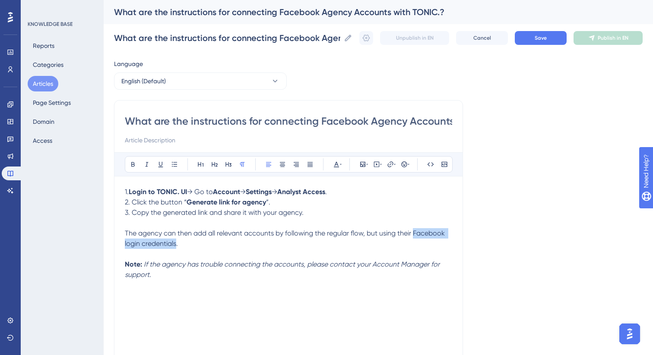
drag, startPoint x: 414, startPoint y: 235, endPoint x: 177, endPoint y: 247, distance: 237.8
click at [177, 247] on span "The agency can then add all relevant accounts by following the regular flow, bu…" at bounding box center [286, 238] width 322 height 19
click at [132, 168] on button at bounding box center [133, 164] width 12 height 12
click at [185, 251] on p at bounding box center [288, 254] width 327 height 10
click at [359, 192] on p "1. Login to TONIC. UI → Go to Account → Settings → Analyst Access ." at bounding box center [288, 192] width 327 height 10
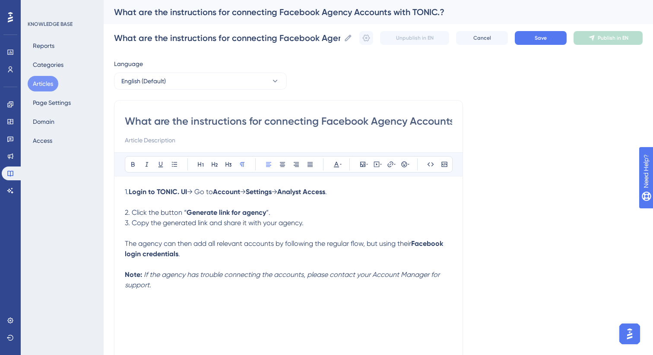
click at [277, 215] on p "2. Click the button “ Generate link for agency ”." at bounding box center [288, 213] width 327 height 10
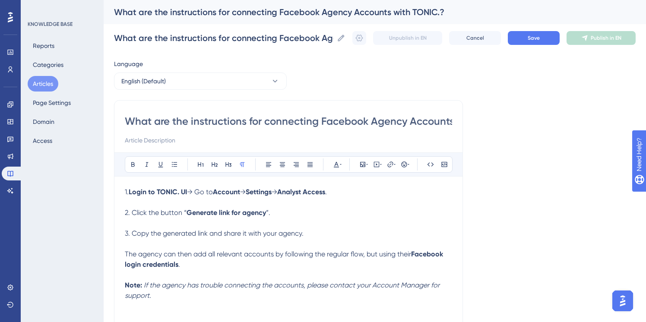
click at [272, 213] on p "2. Click the button “ Generate link for agency ”." at bounding box center [288, 213] width 327 height 10
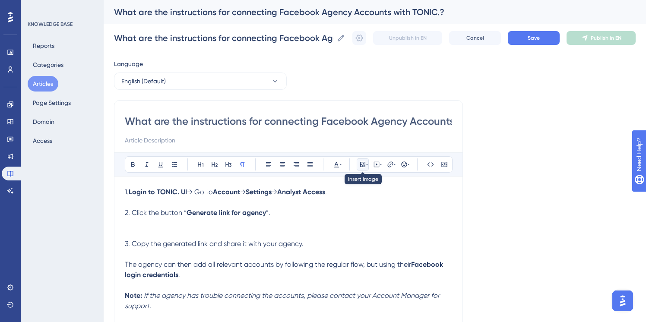
click at [363, 166] on icon at bounding box center [362, 164] width 7 height 7
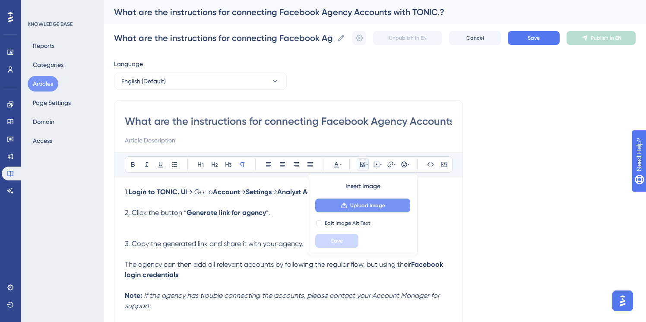
click at [355, 208] on span "Upload Image" at bounding box center [367, 205] width 35 height 7
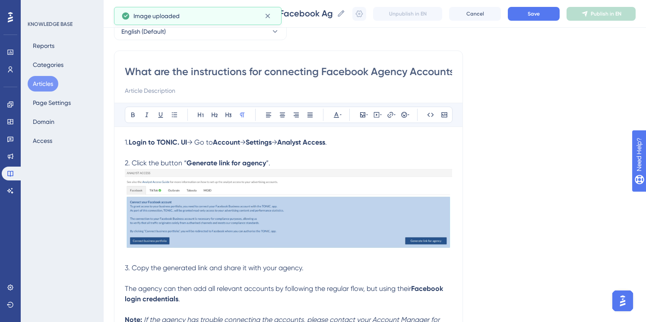
scroll to position [47, 0]
click at [190, 263] on p "3. Copy the generated link and share it with your agency." at bounding box center [288, 267] width 327 height 10
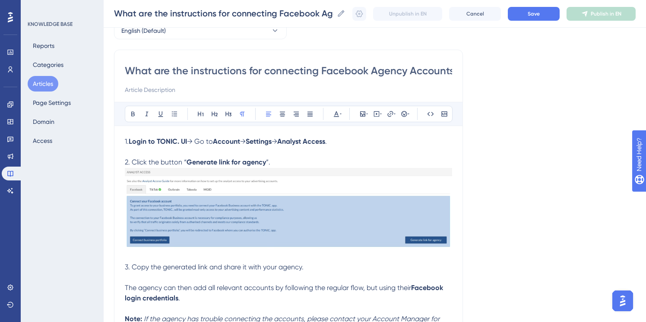
click at [187, 255] on p at bounding box center [288, 257] width 327 height 10
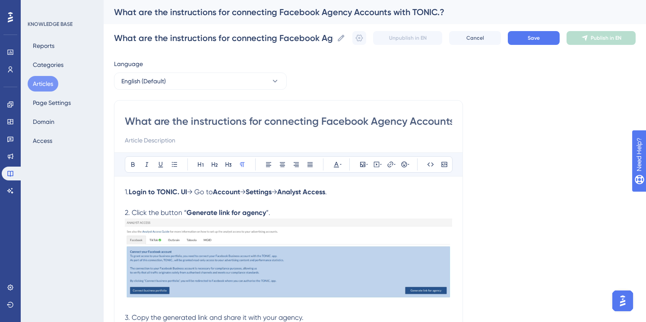
click at [280, 211] on p "2. Click the button “ Generate link for agency ”." at bounding box center [288, 213] width 327 height 10
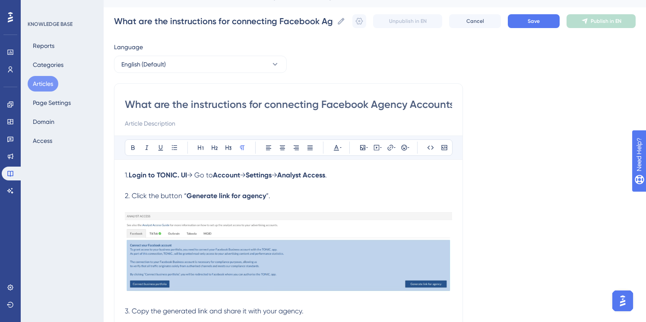
scroll to position [24, 0]
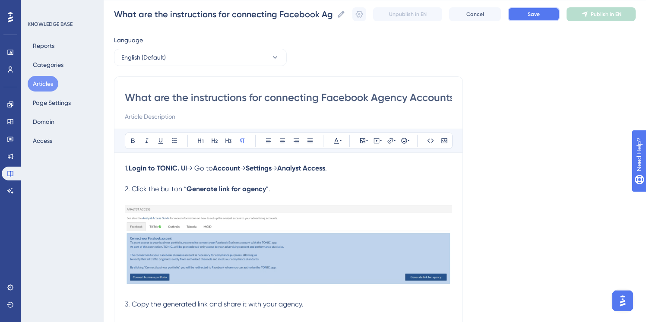
click at [527, 19] on button "Save" at bounding box center [534, 14] width 52 height 14
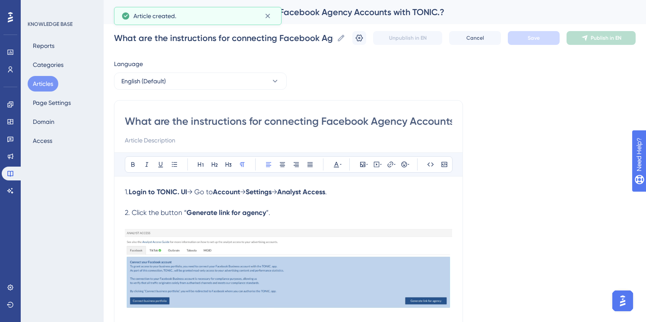
click at [49, 85] on button "Articles" at bounding box center [43, 84] width 31 height 16
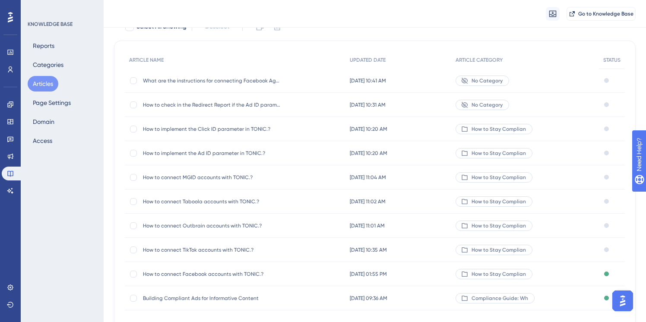
scroll to position [64, 0]
click at [201, 271] on span "How to connect Facebook accounts with TONIC.?" at bounding box center [212, 273] width 138 height 7
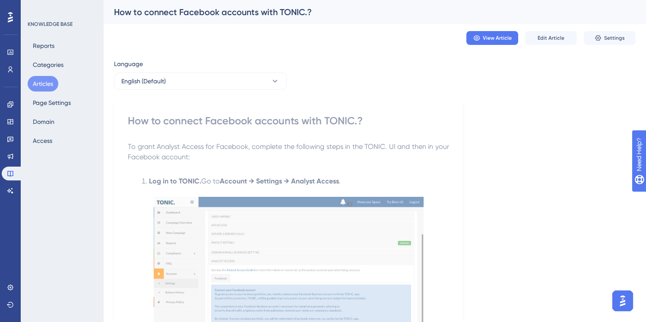
click at [215, 156] on p "To grant Analyst Access for Facebook, complete the following steps in the TONIC…" at bounding box center [288, 152] width 321 height 21
click at [202, 148] on span "To grant Analyst Access for Facebook, complete the following steps in the TONIC…" at bounding box center [289, 151] width 323 height 19
click at [550, 39] on span "Edit Article" at bounding box center [550, 38] width 27 height 7
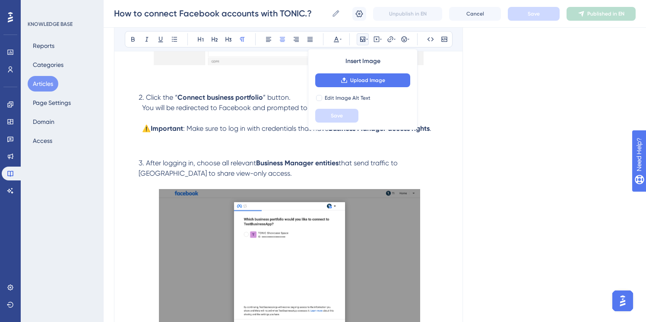
click at [271, 152] on p at bounding box center [288, 149] width 327 height 10
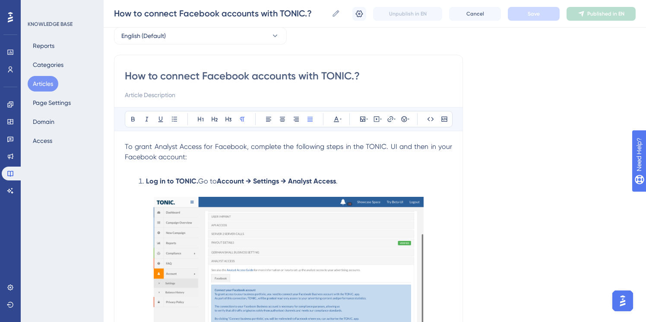
scroll to position [0, 0]
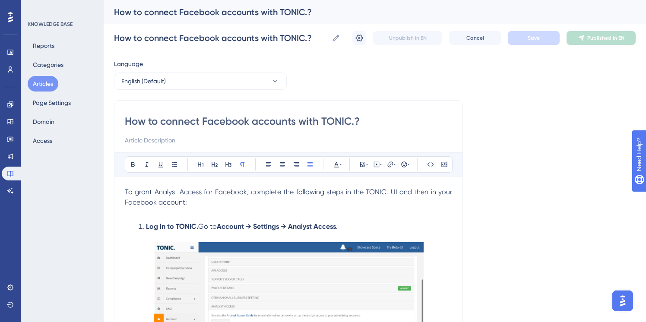
click at [198, 189] on span "To grant Analyst Access for Facebook, complete the following steps in the TONIC…" at bounding box center [289, 197] width 329 height 19
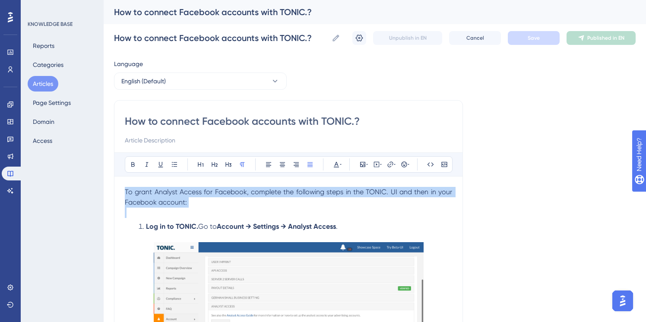
click at [198, 189] on span "To grant Analyst Access for Facebook, complete the following steps in the TONIC…" at bounding box center [289, 197] width 329 height 19
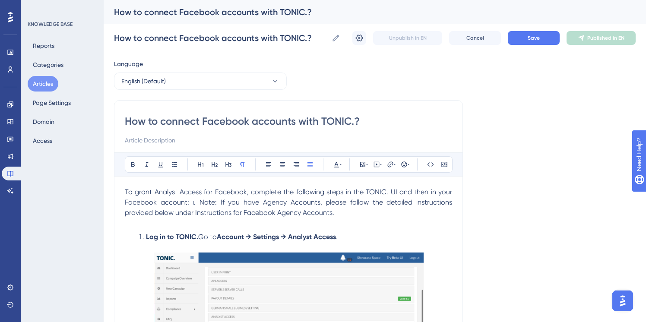
click at [201, 205] on span "To grant Analyst Access for Facebook, complete the following steps in the TONIC…" at bounding box center [289, 202] width 329 height 29
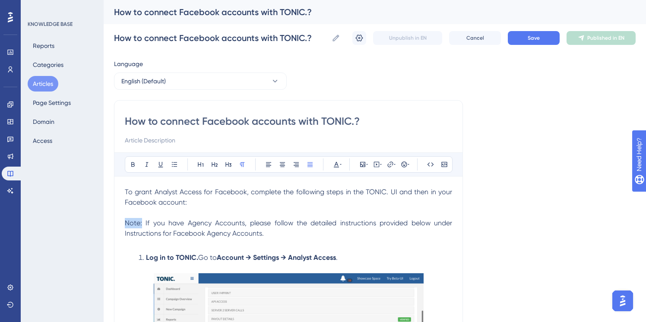
drag, startPoint x: 143, startPoint y: 224, endPoint x: 122, endPoint y: 222, distance: 20.9
click at [133, 163] on icon at bounding box center [133, 164] width 7 height 7
drag, startPoint x: 254, startPoint y: 236, endPoint x: 144, endPoint y: 225, distance: 110.6
click at [144, 225] on p "Note: If you have Agency Accounts, please follow the detailed instructions prov…" at bounding box center [288, 228] width 327 height 21
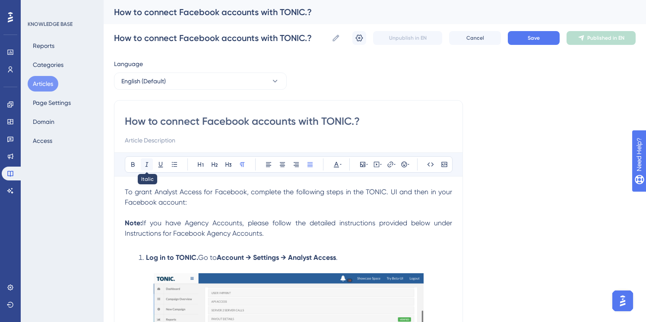
click at [145, 166] on icon at bounding box center [146, 164] width 7 height 7
click at [217, 222] on em "If you have Agency Accounts, please follow the detailed instructions provided b…" at bounding box center [289, 228] width 329 height 19
click at [48, 85] on button "Articles" at bounding box center [43, 84] width 31 height 16
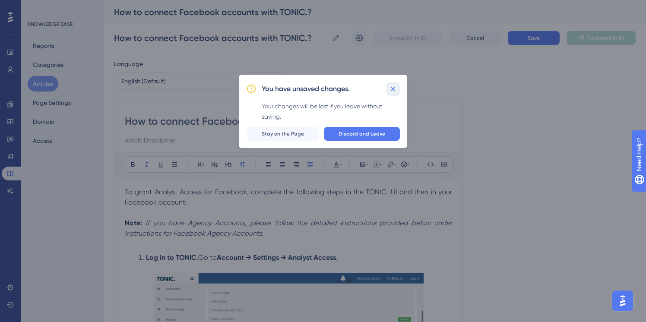
click at [391, 92] on icon at bounding box center [393, 89] width 9 height 9
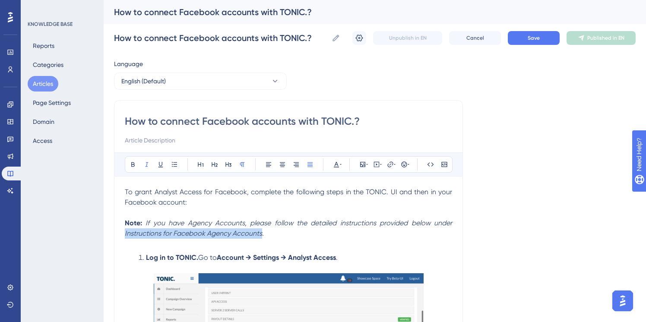
drag, startPoint x: 261, startPoint y: 235, endPoint x: 125, endPoint y: 236, distance: 136.0
click at [125, 236] on em "If you have Agency Accounts, please follow the detailed instructions provided b…" at bounding box center [289, 228] width 329 height 19
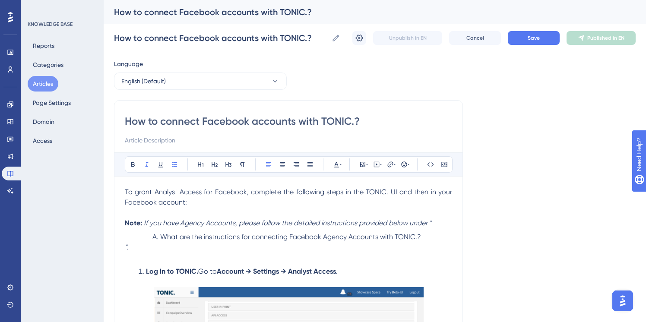
click at [157, 248] on p ""." at bounding box center [288, 247] width 327 height 10
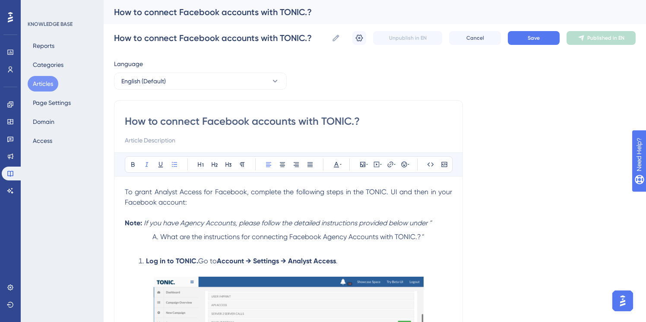
click at [161, 237] on span "What are the instructions for connecting Facebook Agency Accounts with TONIC.?" at bounding box center [290, 237] width 261 height 8
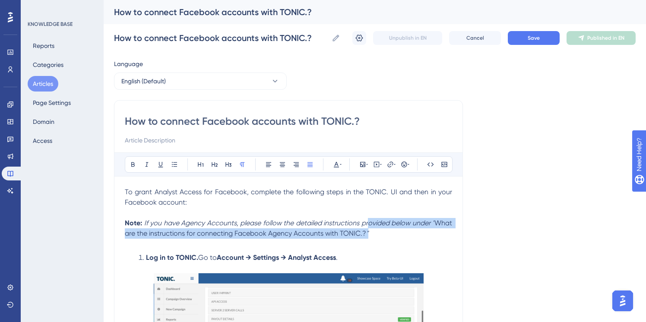
drag, startPoint x: 376, startPoint y: 233, endPoint x: 367, endPoint y: 224, distance: 12.9
click at [367, 224] on p "Note: If you have Agency Accounts, please follow the detailed instructions prov…" at bounding box center [288, 228] width 327 height 21
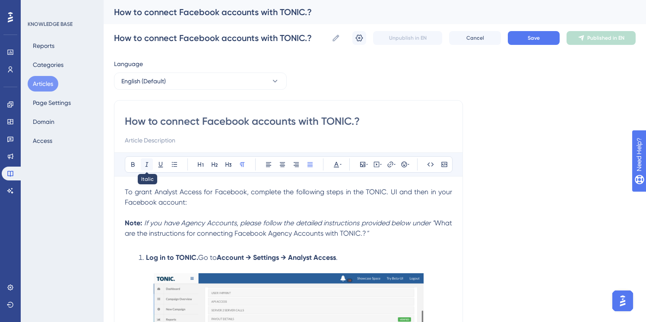
click at [147, 166] on icon at bounding box center [146, 164] width 3 height 5
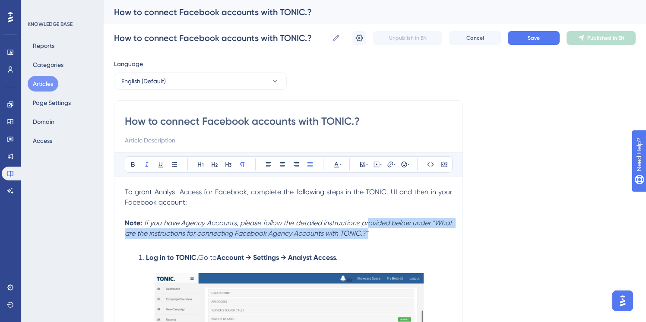
click at [240, 237] on em "If you have Agency Accounts, please follow the detailed instructions provided b…" at bounding box center [289, 228] width 329 height 19
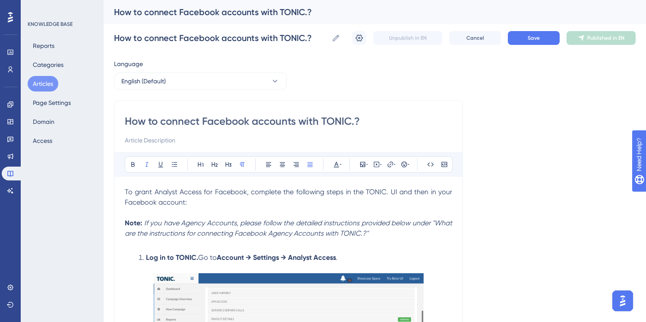
click at [432, 225] on em "If you have Agency Accounts, please follow the detailed instructions provided b…" at bounding box center [289, 228] width 329 height 19
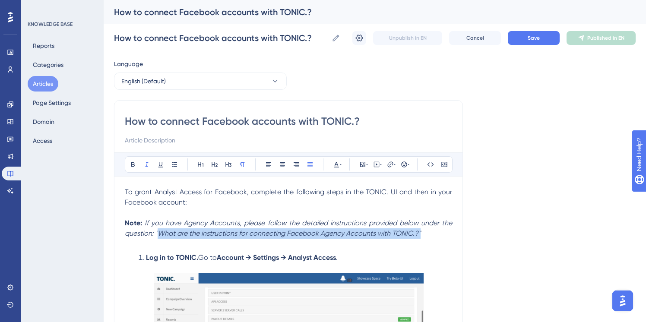
drag, startPoint x: 418, startPoint y: 235, endPoint x: 157, endPoint y: 234, distance: 260.8
click at [157, 234] on em "If you have Agency Accounts, please follow the detailed instructions provided b…" at bounding box center [289, 228] width 329 height 19
click at [389, 167] on icon at bounding box center [390, 164] width 6 height 6
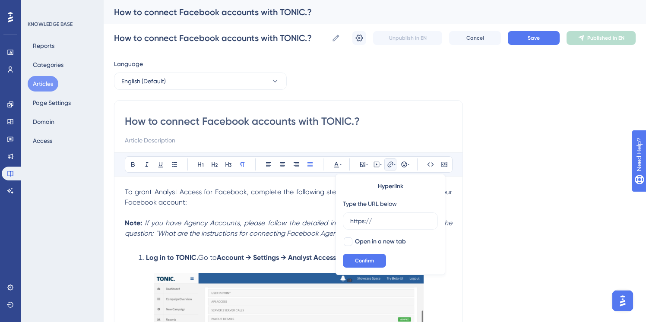
click at [281, 214] on p at bounding box center [288, 213] width 327 height 10
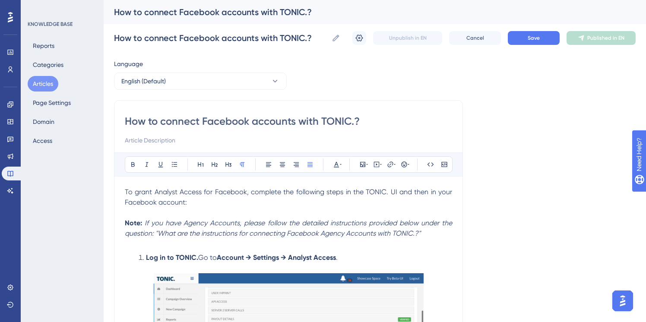
click at [366, 205] on p "To grant Analyst Access for Facebook, complete the following steps in the TONIC…" at bounding box center [288, 197] width 327 height 21
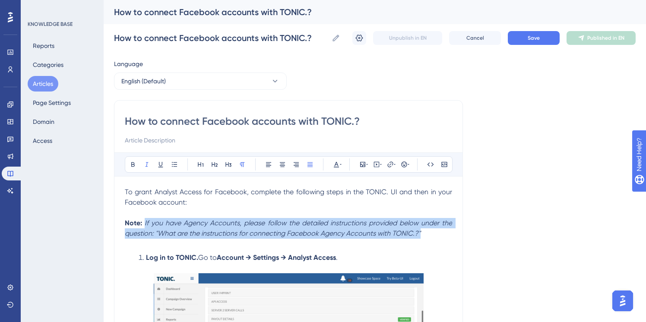
drag, startPoint x: 428, startPoint y: 233, endPoint x: 144, endPoint y: 225, distance: 284.2
click at [144, 225] on p "Note: If you have Agency Accounts, please follow the detailed instructions prov…" at bounding box center [288, 228] width 327 height 21
copy em "If you have Agency Accounts, please follow the detailed instructions provided b…"
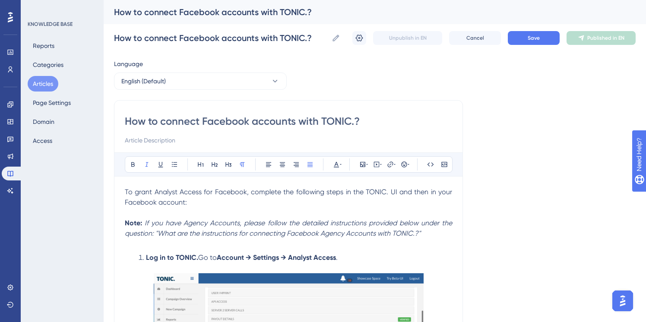
click at [206, 226] on em "If you have Agency Accounts, please follow the detailed instructions provided b…" at bounding box center [289, 228] width 329 height 19
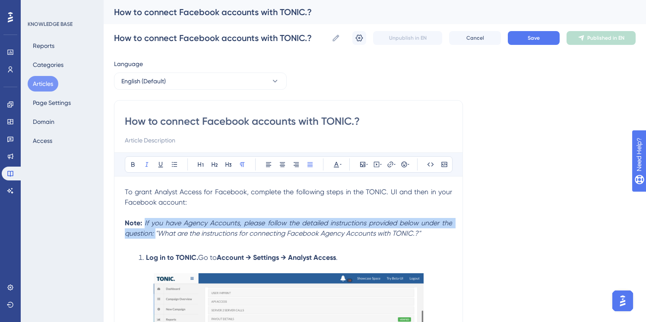
drag, startPoint x: 155, startPoint y: 236, endPoint x: 145, endPoint y: 224, distance: 15.0
click at [145, 224] on em "If you have Agency Accounts, please follow the detailed instructions provided b…" at bounding box center [289, 228] width 329 height 19
click at [408, 225] on em "If you have Agency Accounts, please follow the detailed instructions provided b…" at bounding box center [289, 228] width 329 height 19
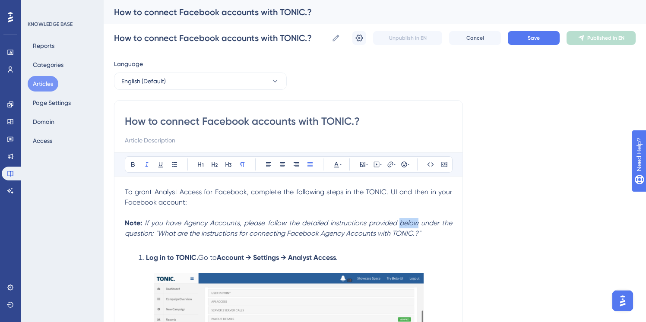
click at [408, 225] on em "If you have Agency Accounts, please follow the detailed instructions provided b…" at bounding box center [289, 228] width 329 height 19
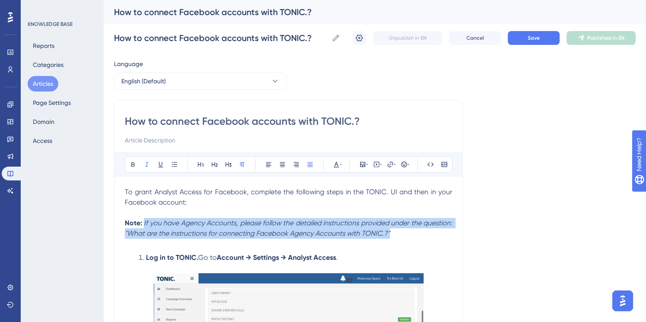
drag, startPoint x: 395, startPoint y: 238, endPoint x: 144, endPoint y: 226, distance: 250.7
click at [144, 226] on p "Note: If you have Agency Accounts, please follow the detailed instructions prov…" at bounding box center [288, 228] width 327 height 21
copy em "If you have Agency Accounts, please follow the detailed instructions provided u…"
click at [328, 233] on em "If you have Agency Accounts, please follow the detailed instructions provided u…" at bounding box center [289, 228] width 329 height 19
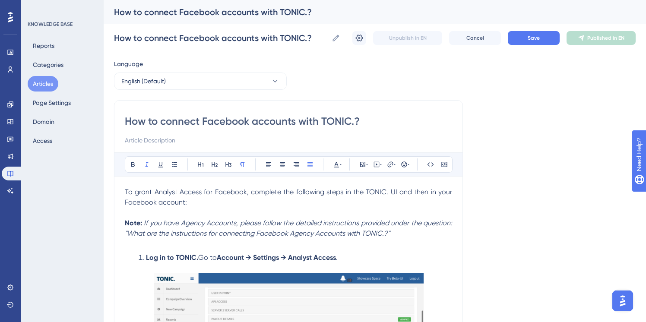
click at [372, 227] on p "Note: If you have Agency Accounts, please follow the detailed instructions prov…" at bounding box center [288, 228] width 327 height 21
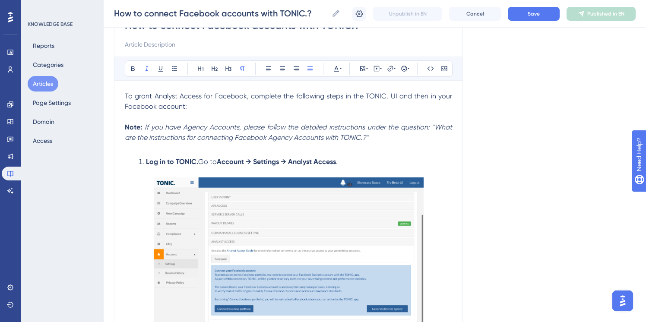
scroll to position [91, 0]
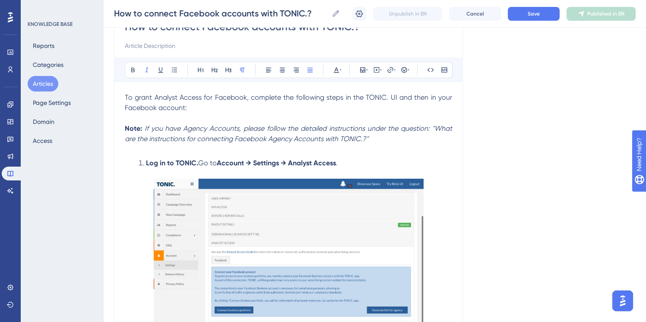
click at [375, 141] on p "Note: If you have Agency Accounts, please follow the detailed instructions unde…" at bounding box center [288, 133] width 327 height 21
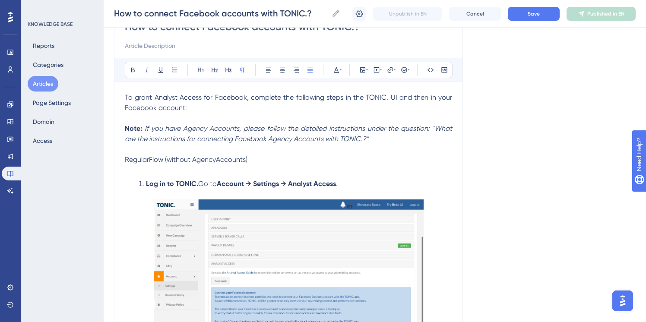
click at [204, 162] on span "RegularFlow (without AgencyAccounts)" at bounding box center [186, 159] width 123 height 8
click at [131, 71] on icon at bounding box center [133, 69] width 7 height 7
click at [280, 145] on p at bounding box center [288, 149] width 327 height 10
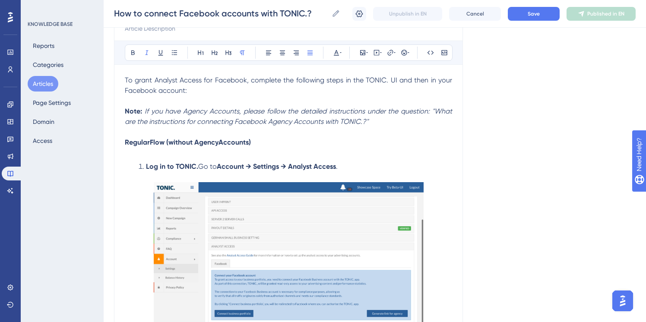
scroll to position [0, 0]
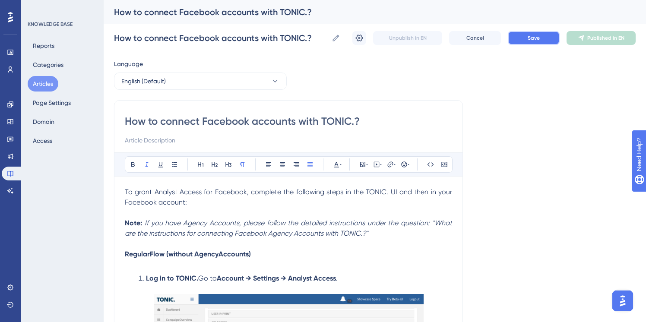
click at [521, 38] on button "Save" at bounding box center [534, 38] width 52 height 14
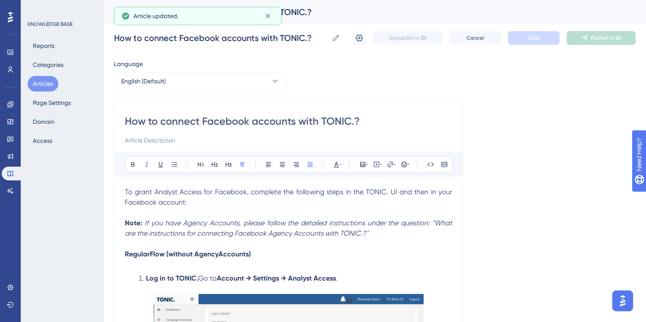
click at [51, 82] on button "Articles" at bounding box center [43, 84] width 31 height 16
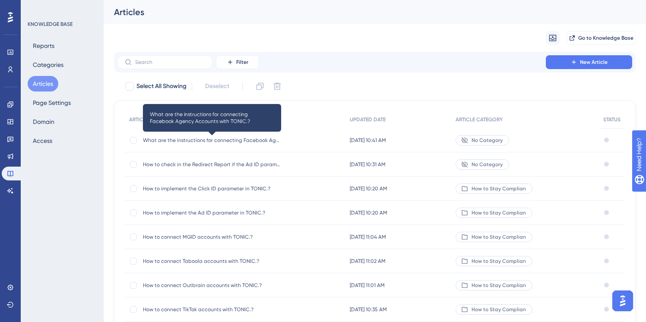
click at [206, 139] on span "What are the instructions for connecting Facebook Agency Accounts with TONIC.?" at bounding box center [212, 140] width 138 height 7
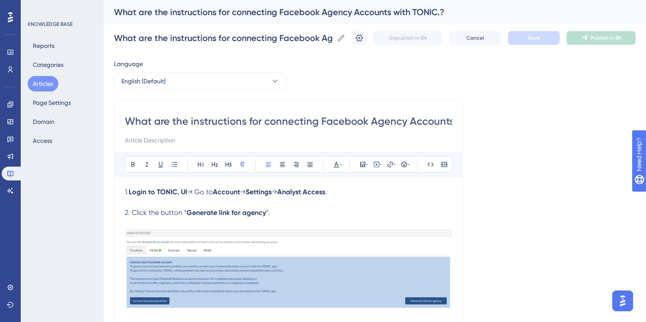
scroll to position [18, 0]
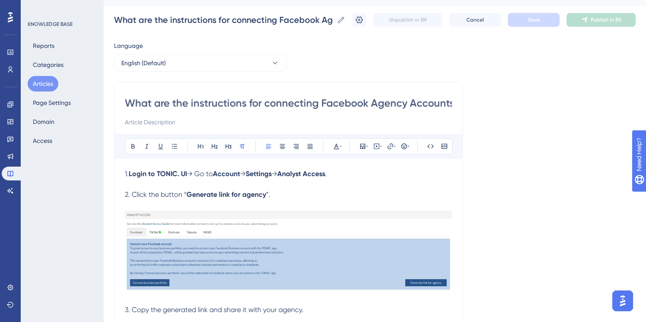
click at [121, 174] on div "What are the instructions for connecting Facebook Agency Accounts with TONIC.? …" at bounding box center [288, 235] width 349 height 306
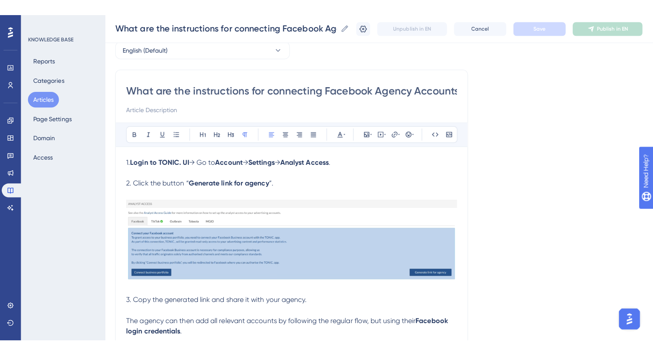
scroll to position [0, 0]
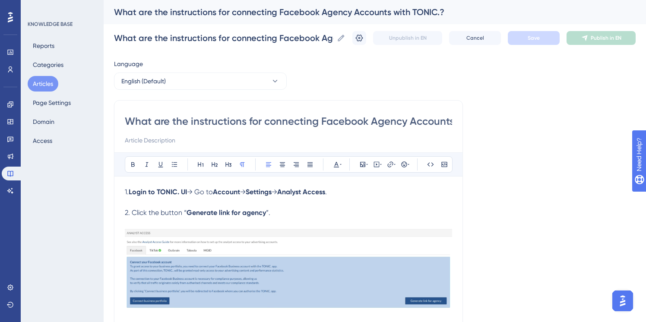
click at [46, 83] on button "Articles" at bounding box center [43, 84] width 31 height 16
